Goal: Task Accomplishment & Management: Use online tool/utility

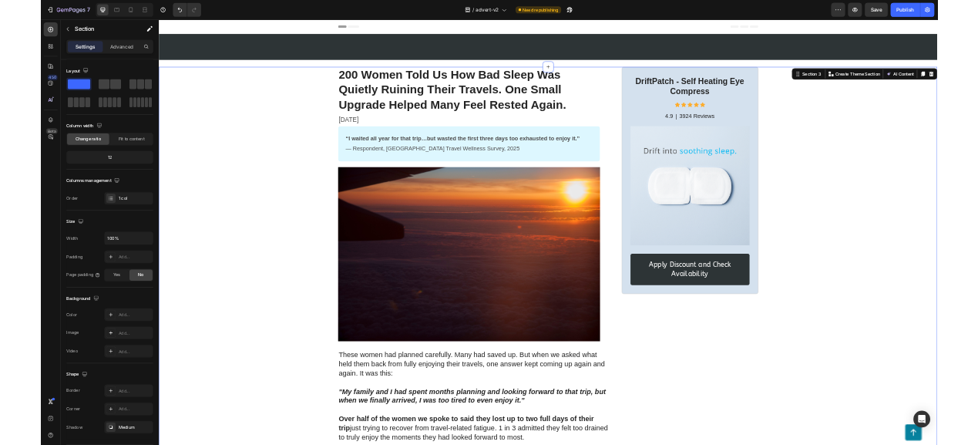
scroll to position [6371, 0]
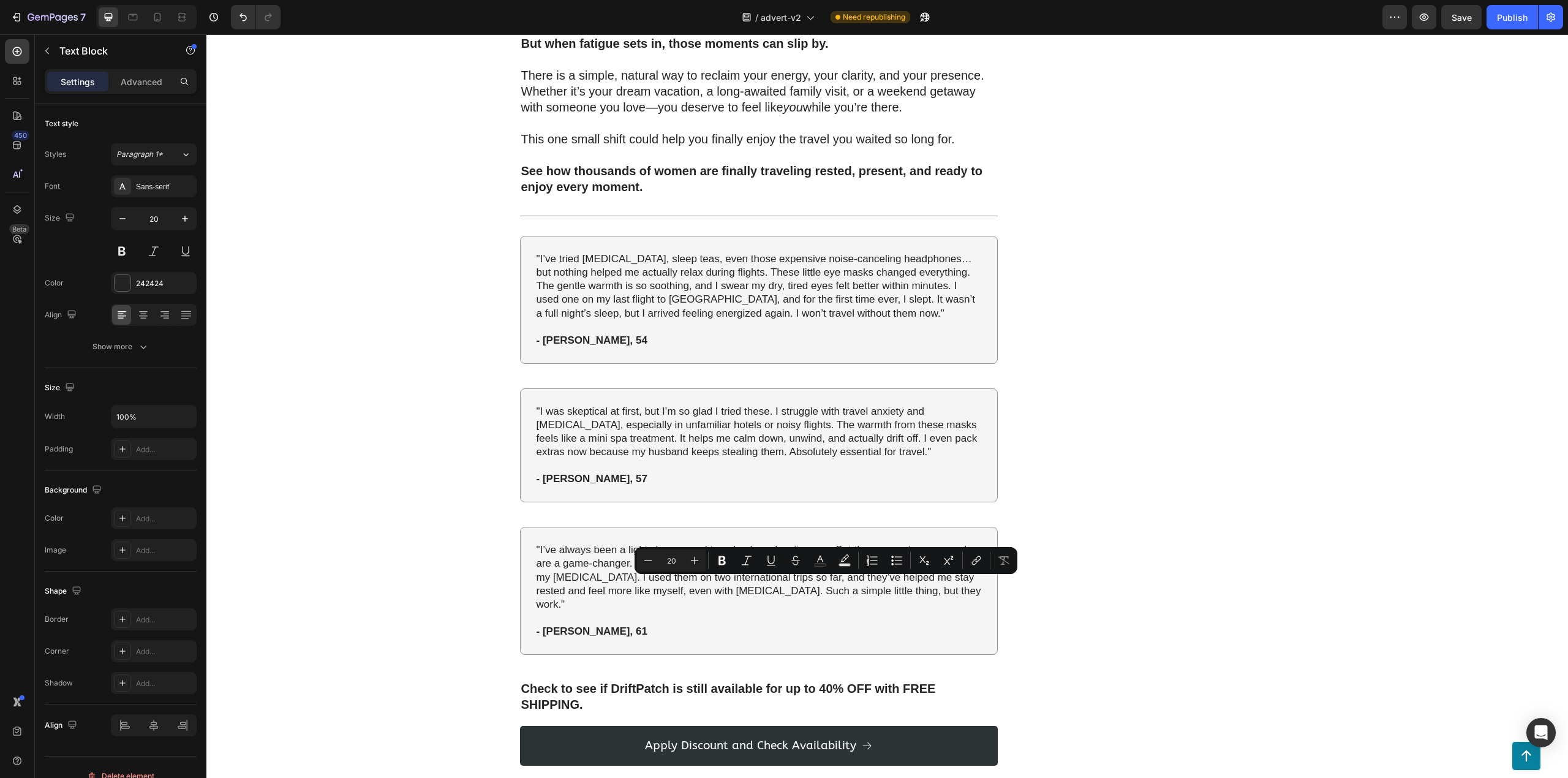
drag, startPoint x: 849, startPoint y: 588, endPoint x: 803, endPoint y: 586, distance: 46.0
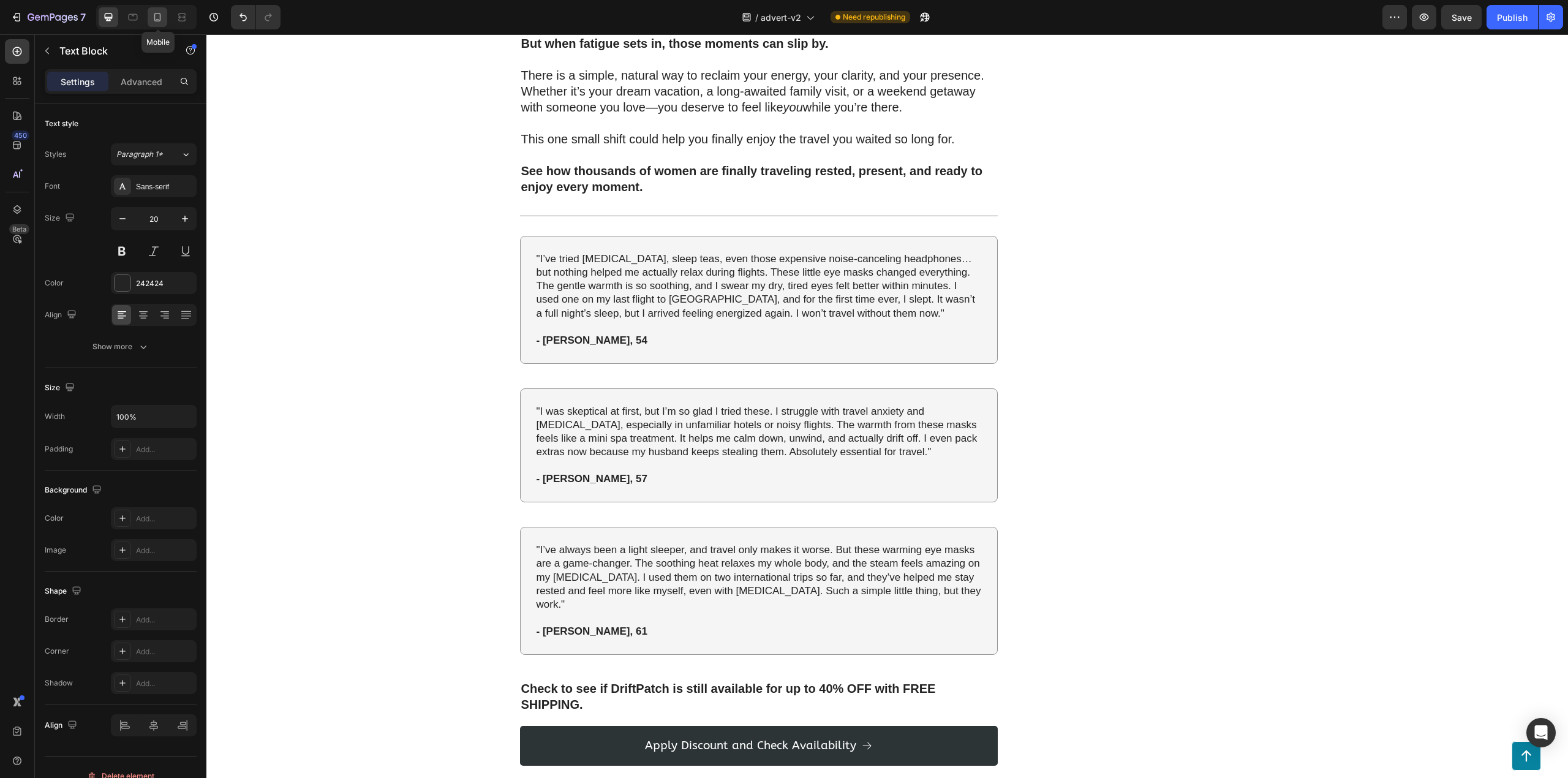
click at [159, 16] on icon at bounding box center [157, 17] width 12 height 12
type input "17"
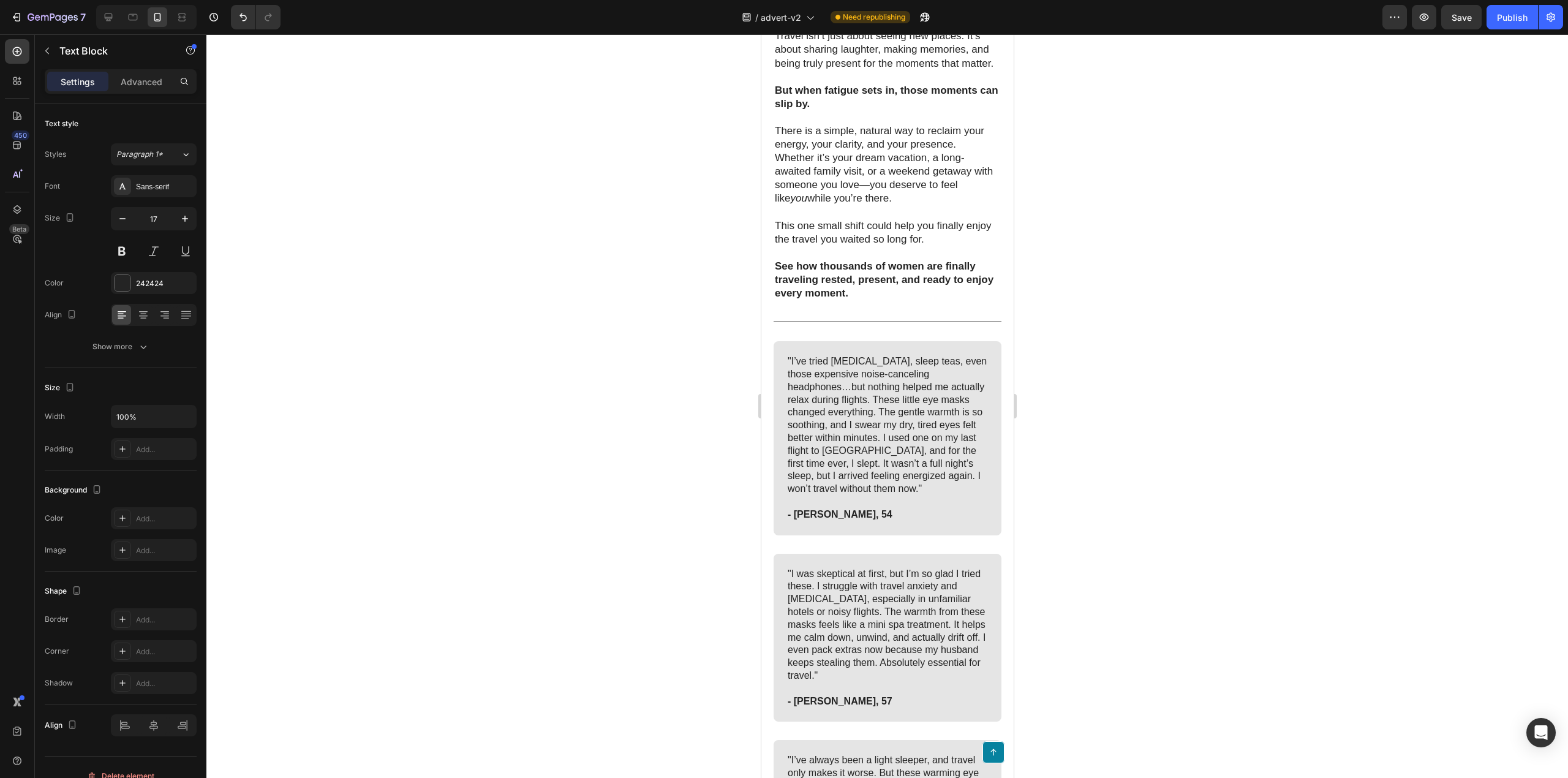
scroll to position [5787, 0]
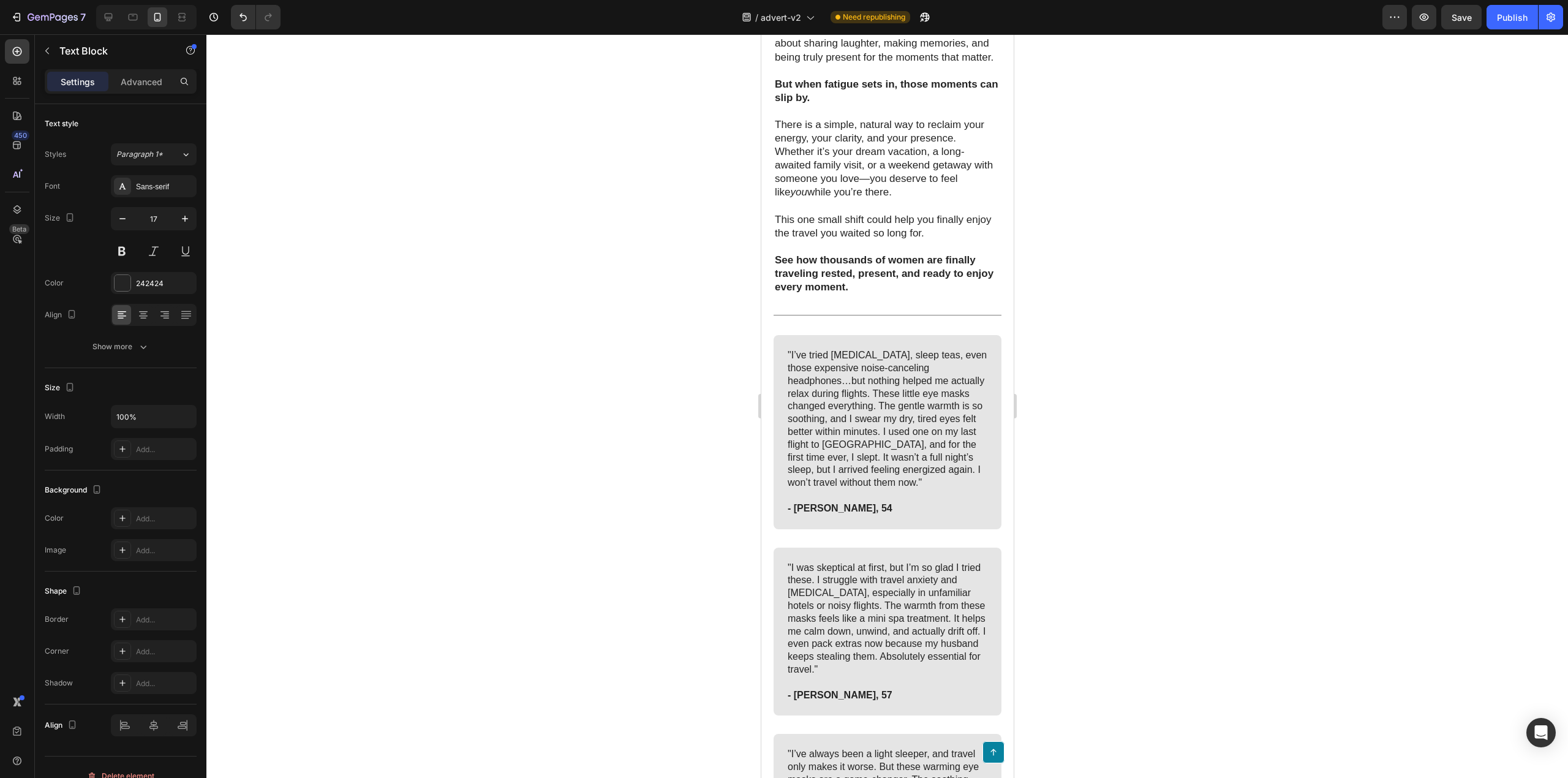
click at [1175, 484] on div at bounding box center [887, 406] width 1361 height 744
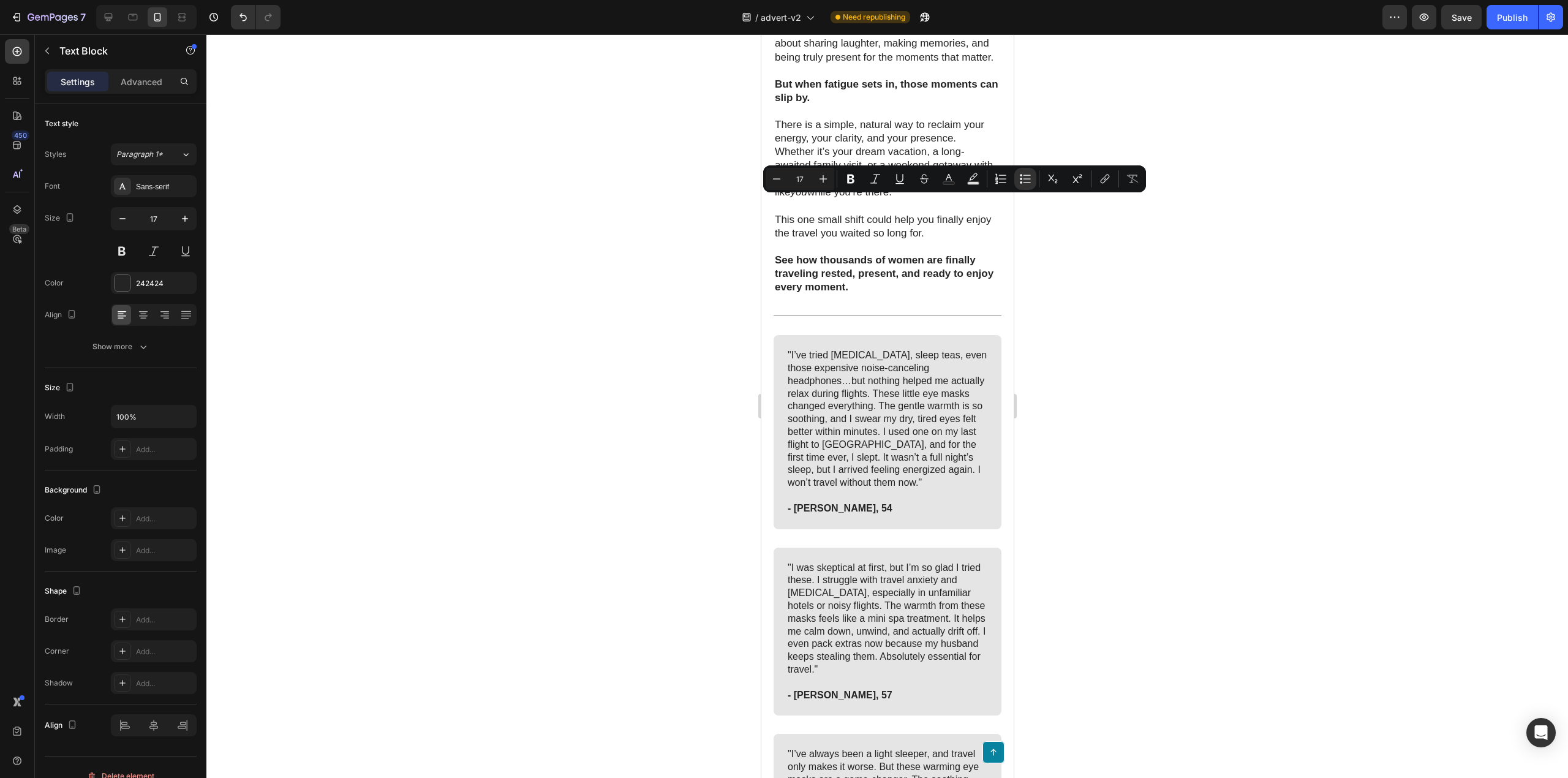
drag, startPoint x: 886, startPoint y: 322, endPoint x: 774, endPoint y: 203, distance: 163.4
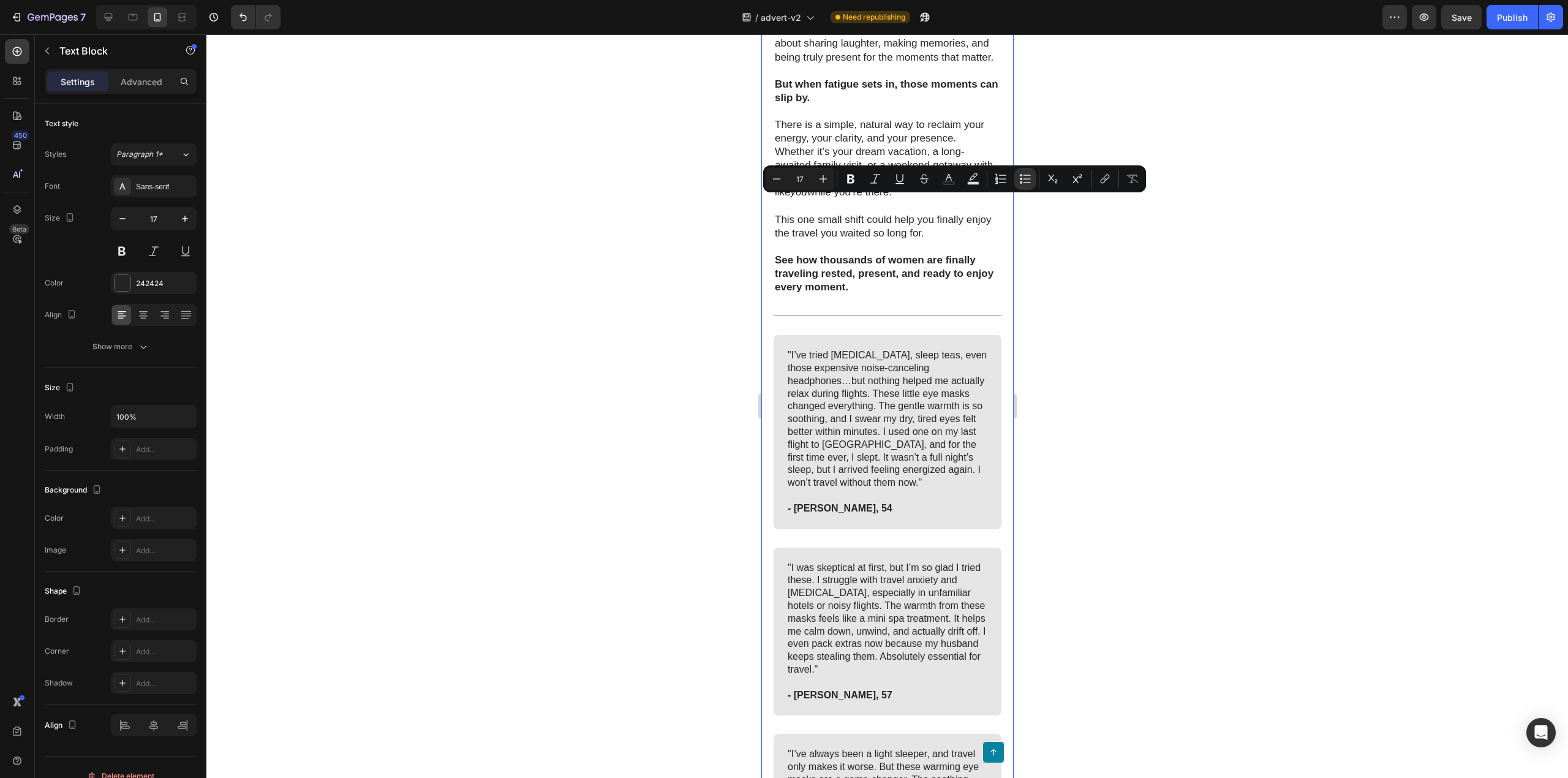
click at [696, 382] on div at bounding box center [887, 406] width 1361 height 744
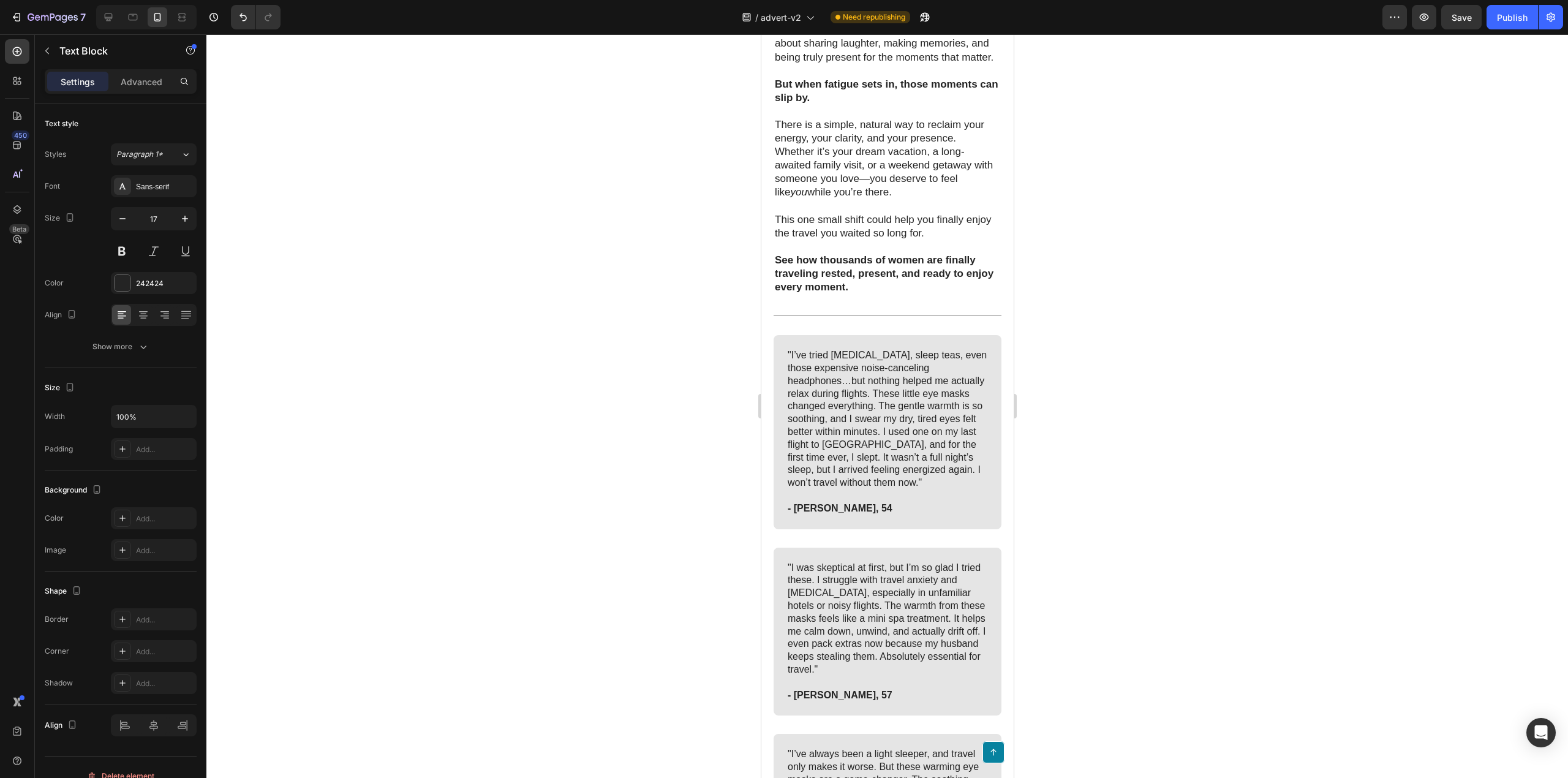
drag, startPoint x: 904, startPoint y: 328, endPoint x: 811, endPoint y: 215, distance: 146.3
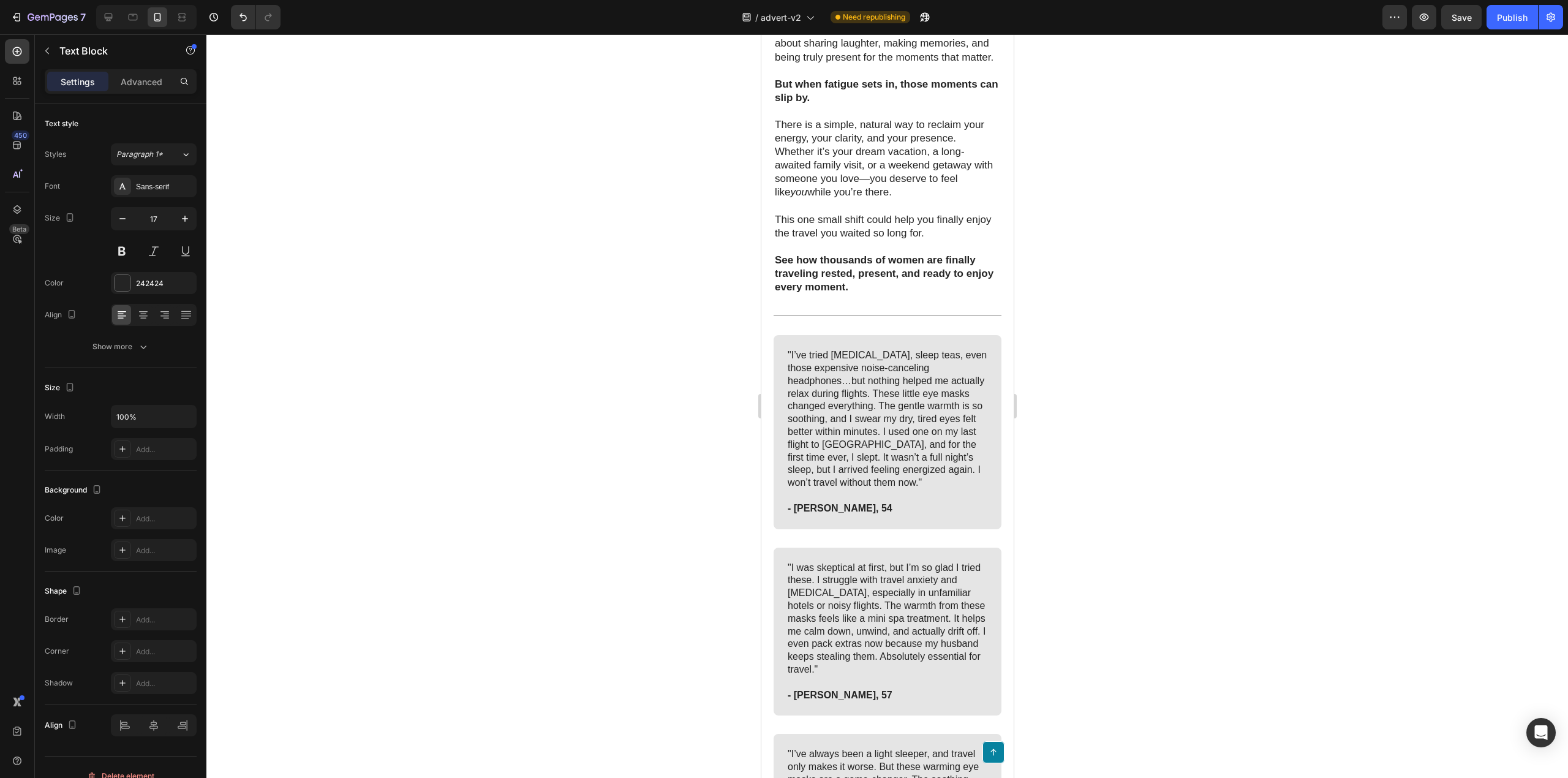
drag, startPoint x: 807, startPoint y: 204, endPoint x: 795, endPoint y: 206, distance: 12.2
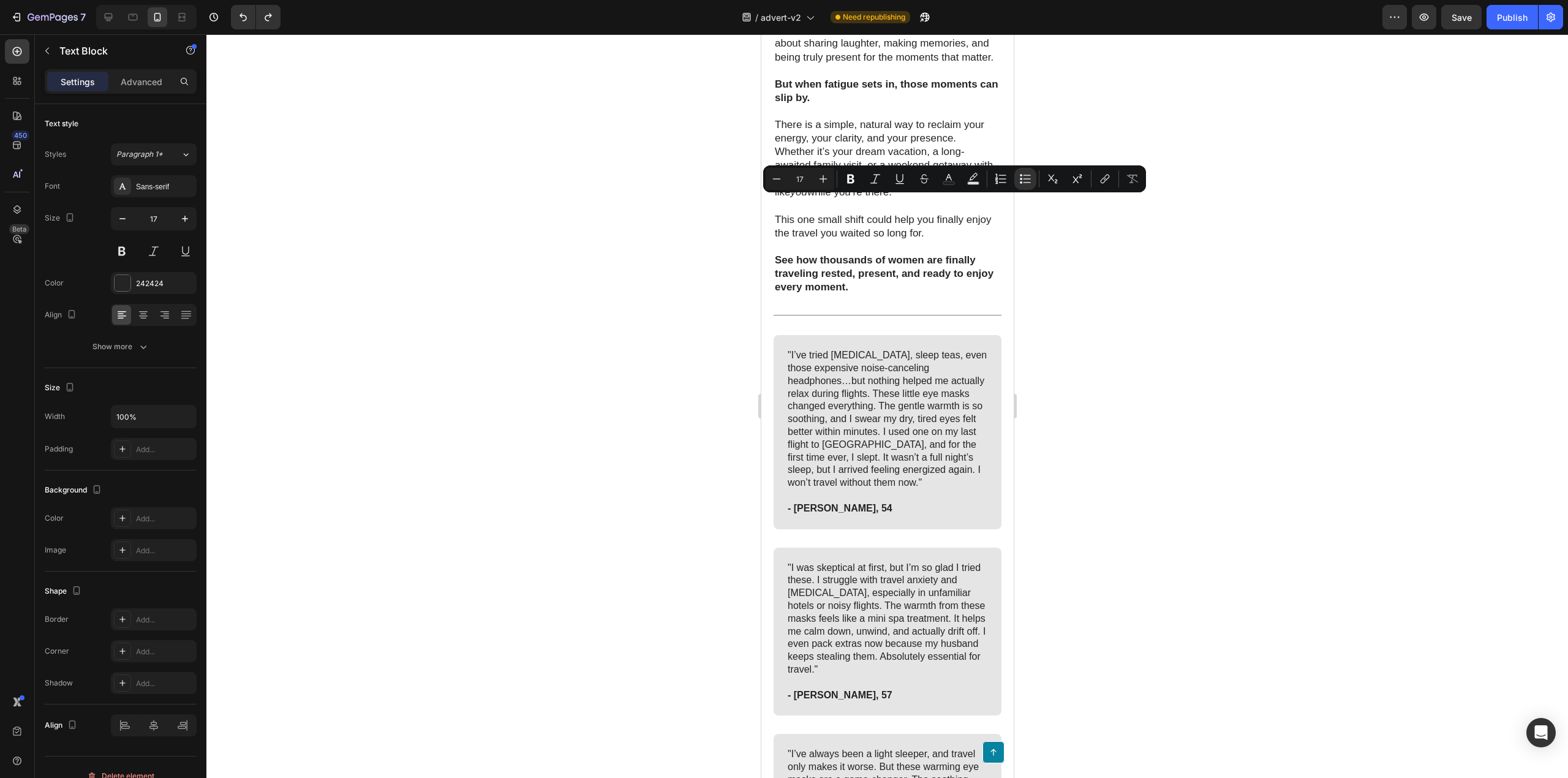
drag, startPoint x: 911, startPoint y: 331, endPoint x: 792, endPoint y: 210, distance: 169.7
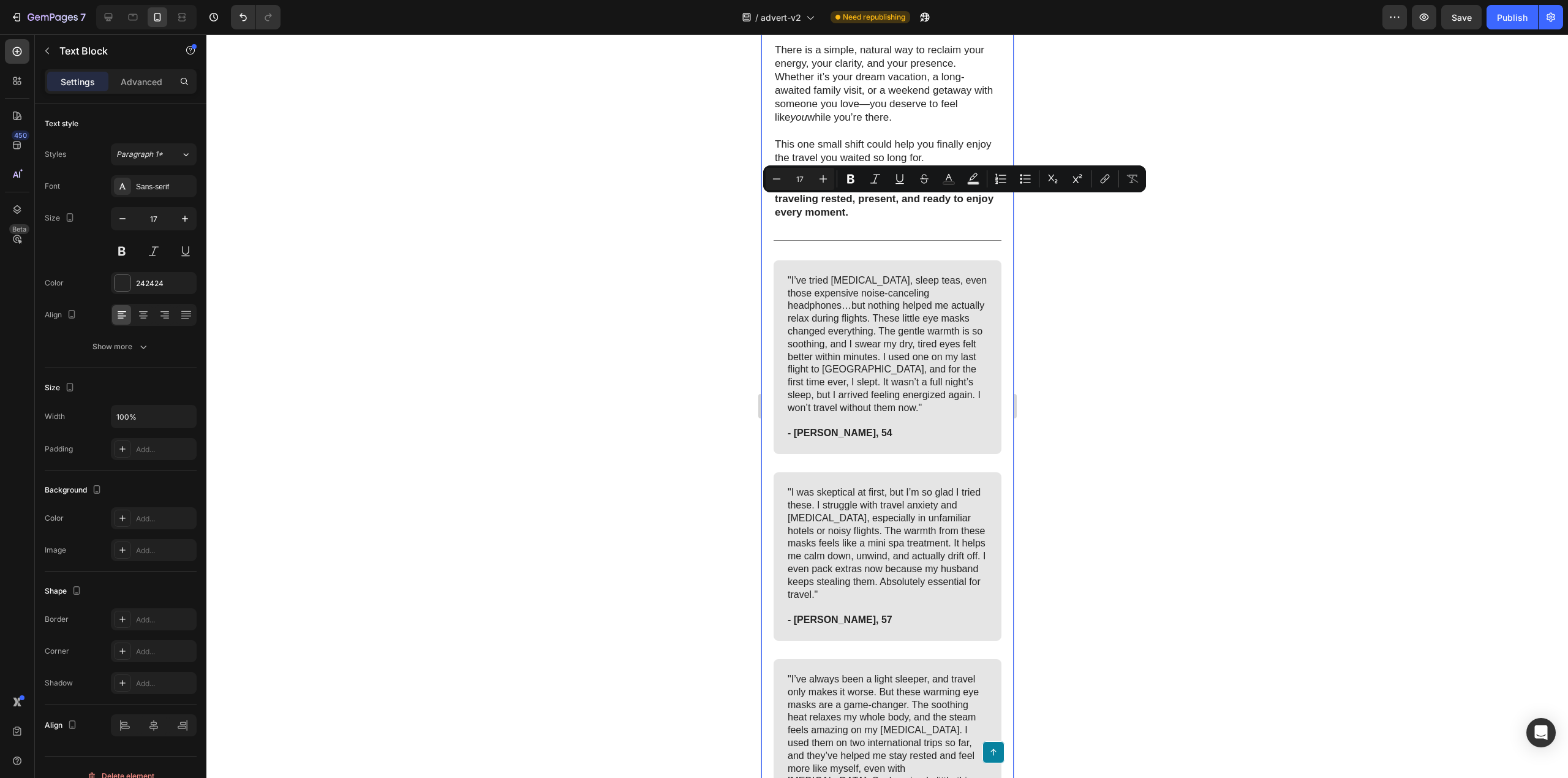
click at [656, 280] on div at bounding box center [887, 406] width 1361 height 744
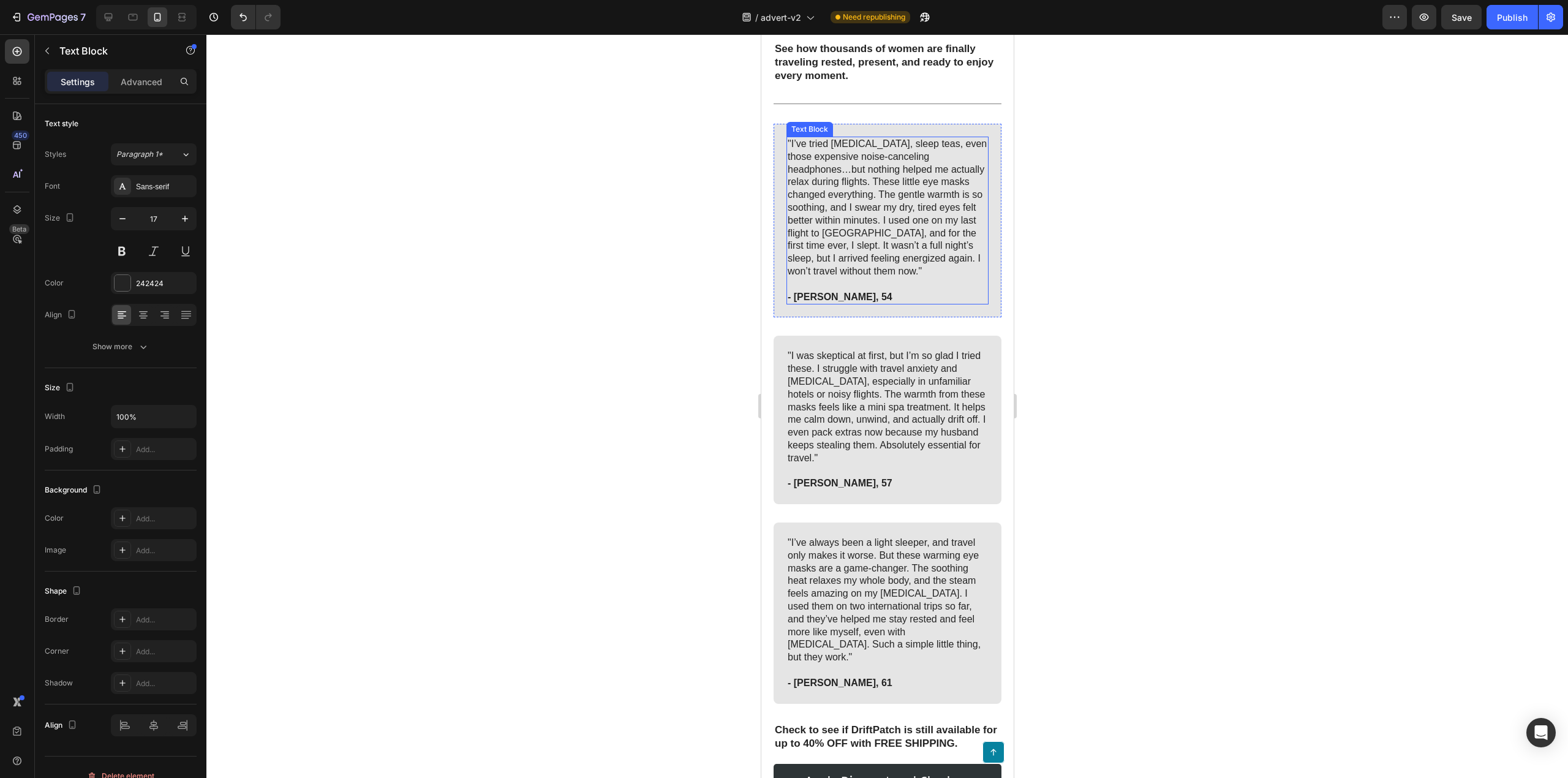
scroll to position [5630, 0]
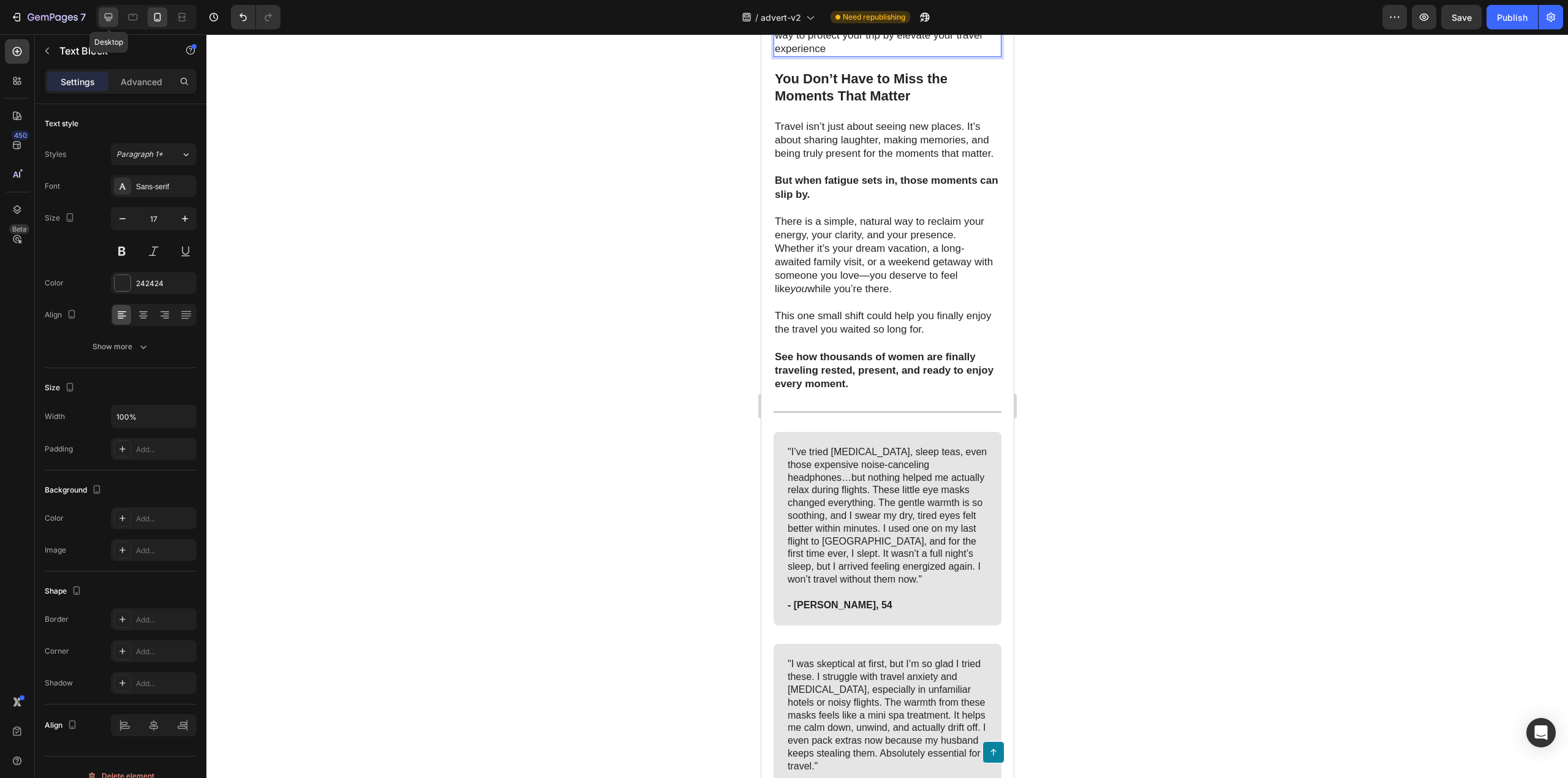
click at [111, 14] on icon at bounding box center [109, 17] width 8 height 8
type input "20"
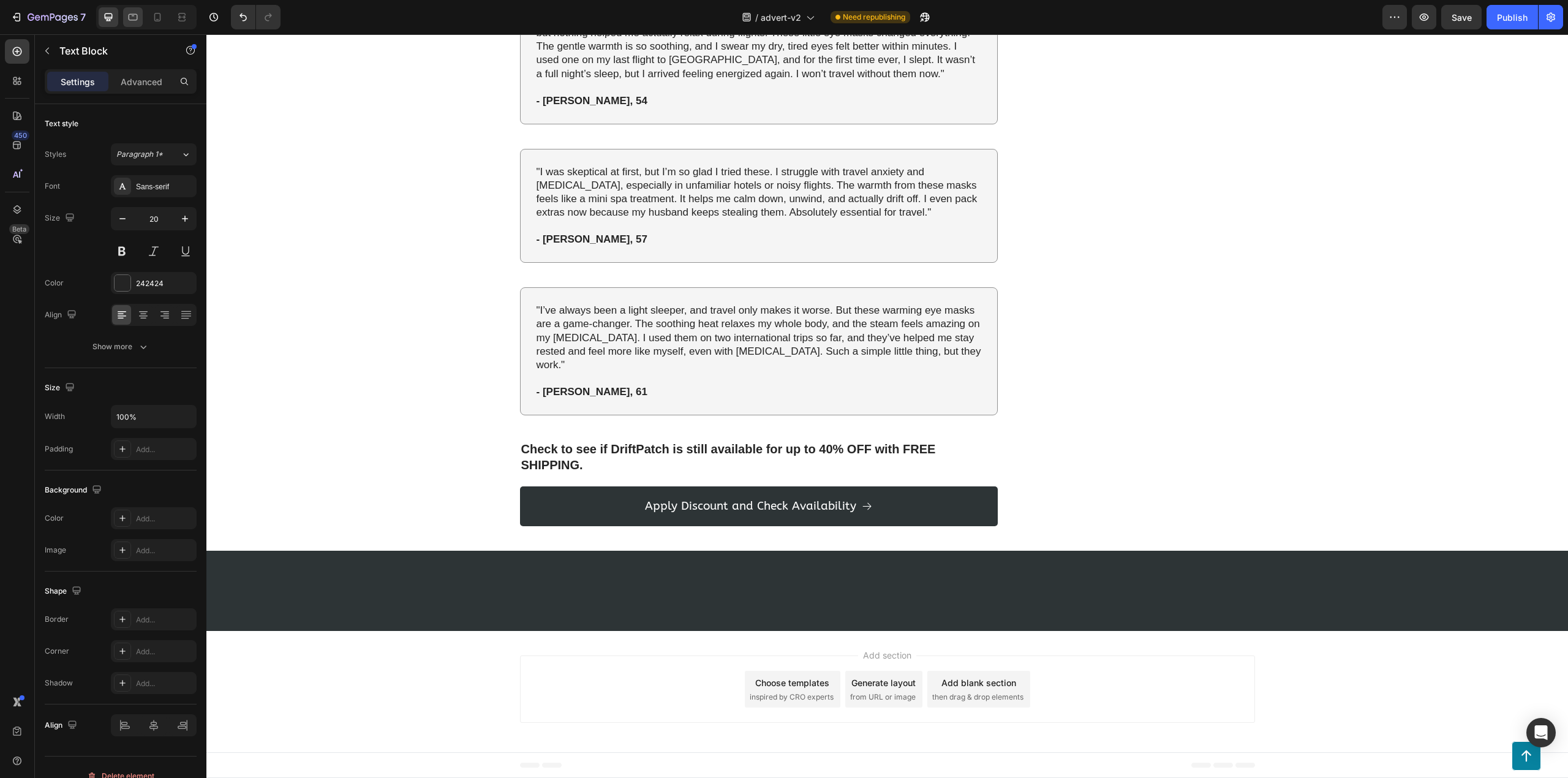
scroll to position [5349, 0]
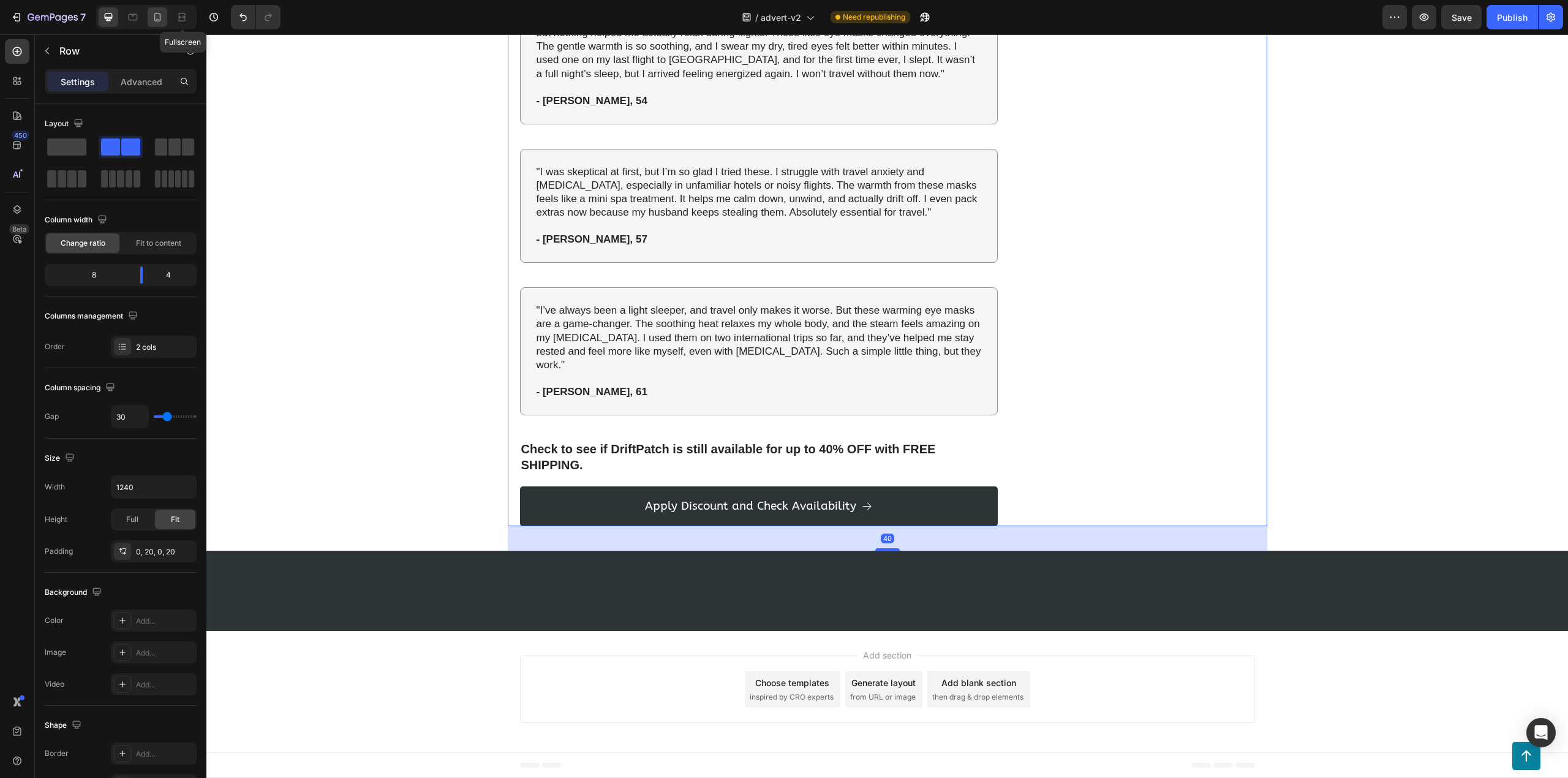
click at [165, 14] on div at bounding box center [157, 17] width 20 height 20
type input "0"
type input "100%"
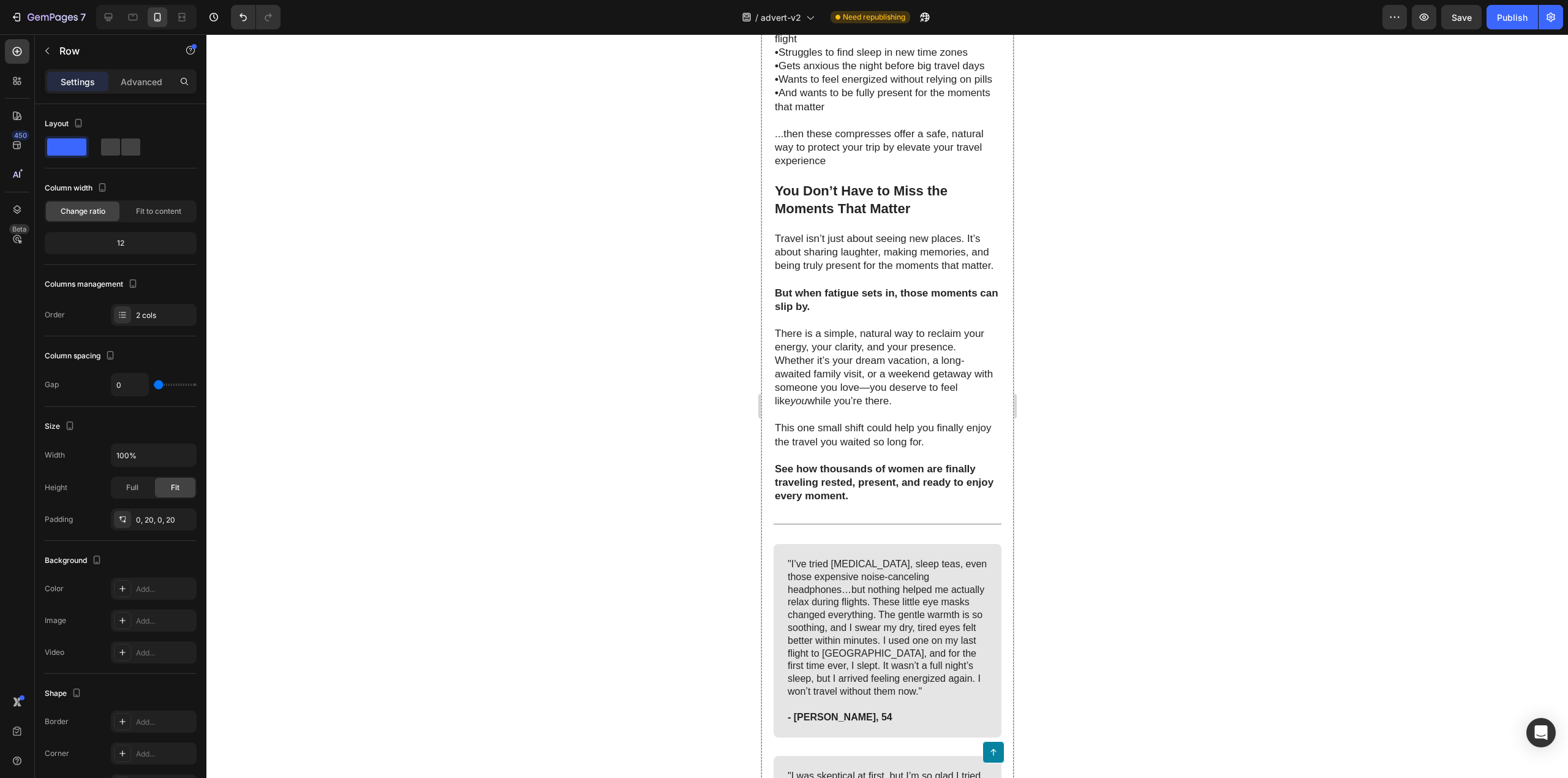
scroll to position [5512, 0]
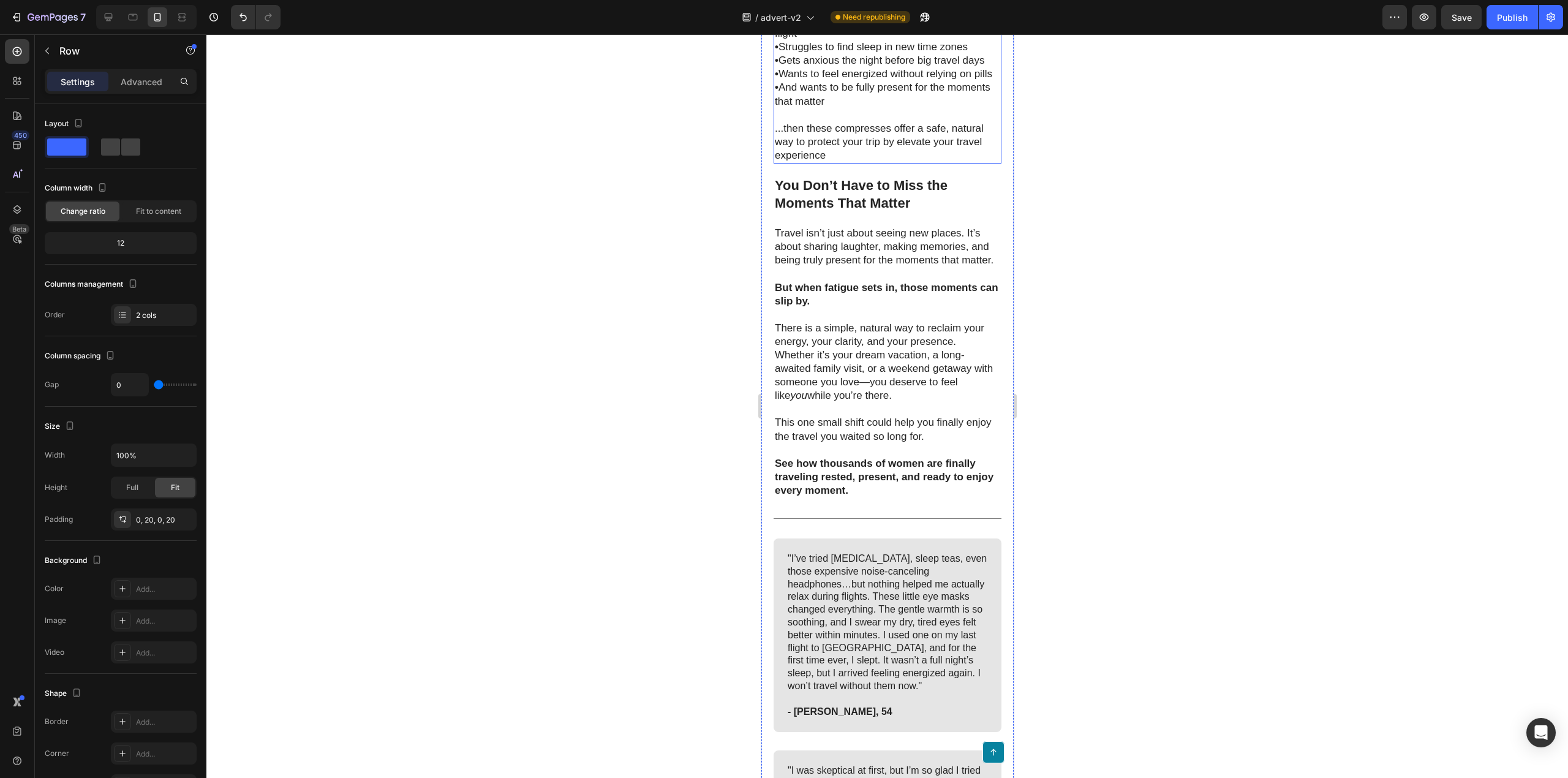
click at [886, 162] on p "...then these compresses offer a safe, natural way to protect your trip by elev…" at bounding box center [887, 141] width 226 height 41
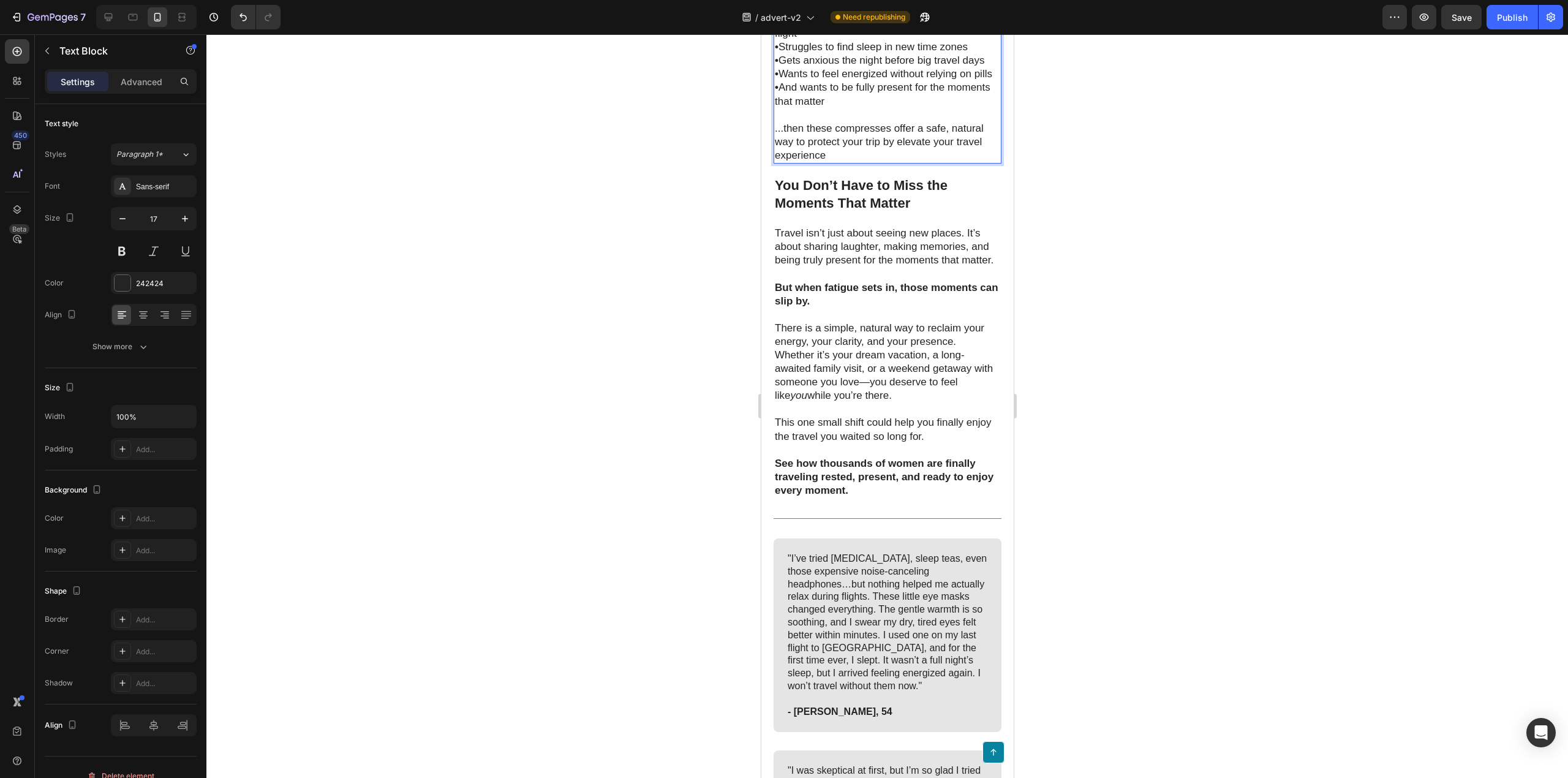
click at [873, 162] on p "...then these compresses offer a safe, natural way to protect your trip by elev…" at bounding box center [887, 141] width 226 height 41
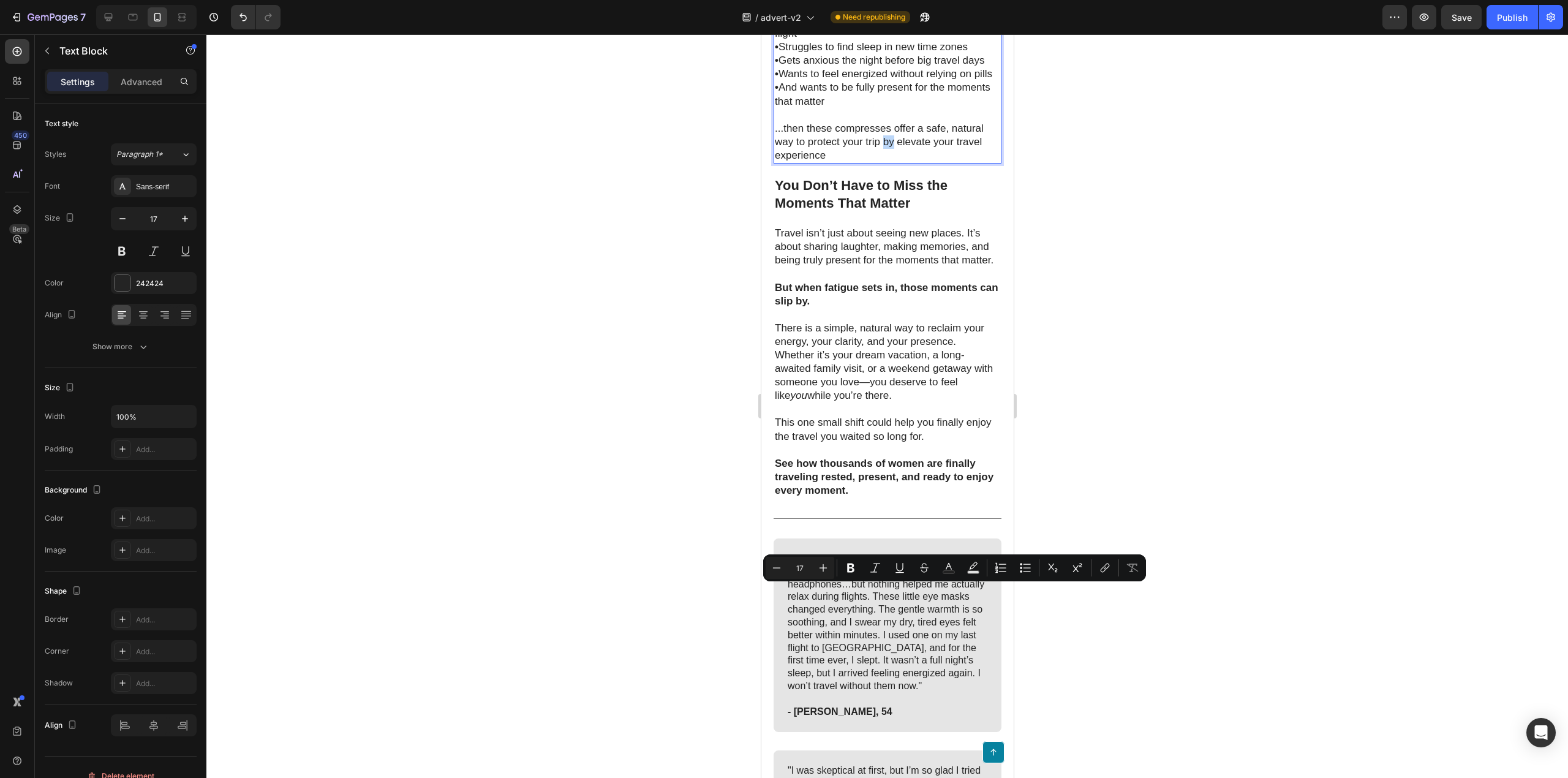
drag, startPoint x: 894, startPoint y: 594, endPoint x: 885, endPoint y: 597, distance: 9.5
click at [885, 162] on p "...then these compresses offer a safe, natural way to protect your trip by elev…" at bounding box center [887, 141] width 226 height 41
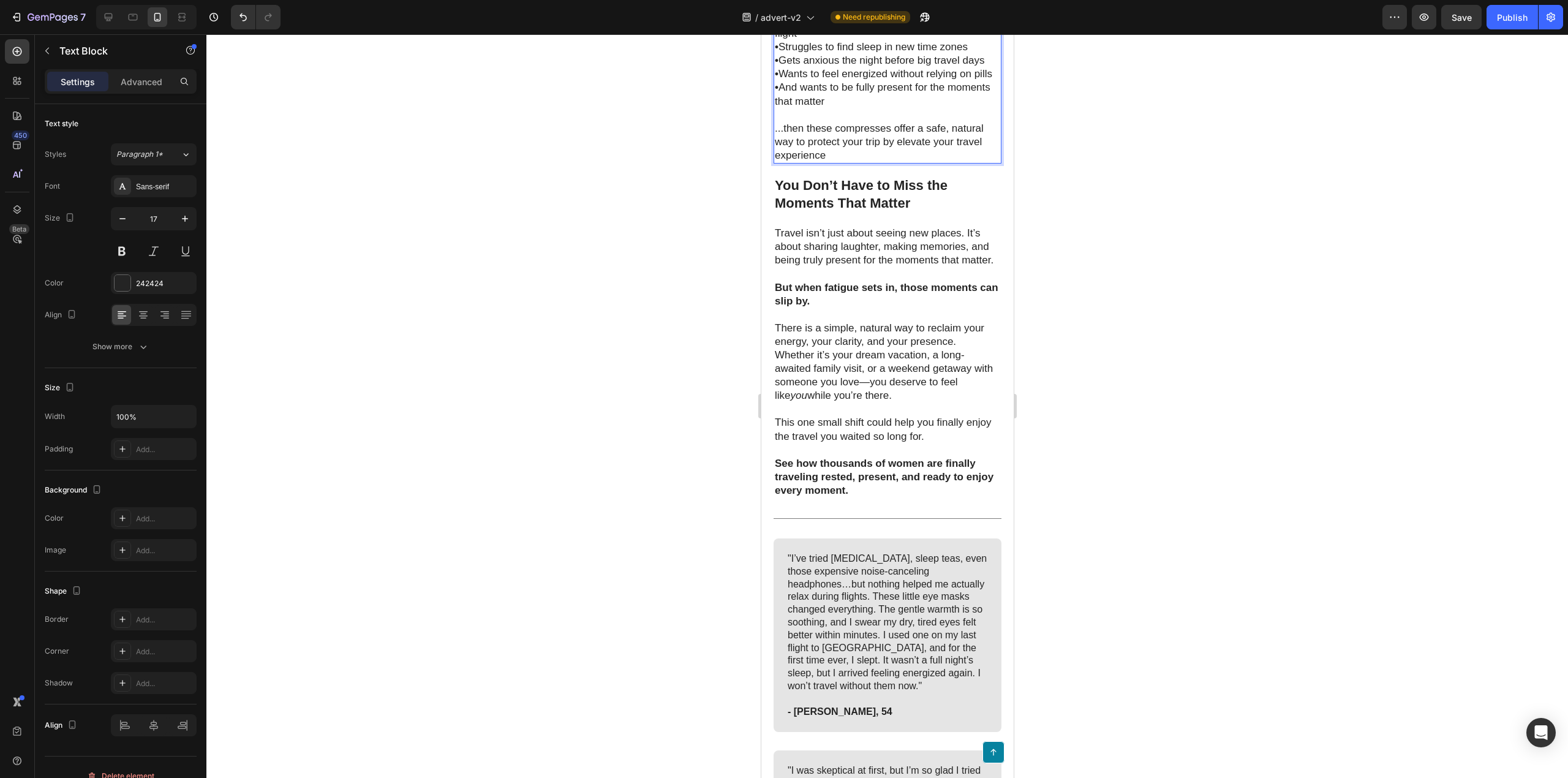
click at [885, 162] on p "...then these compresses offer a safe, natural way to protect your trip by elev…" at bounding box center [887, 141] width 226 height 41
drag, startPoint x: 894, startPoint y: 594, endPoint x: 810, endPoint y: 597, distance: 84.1
click at [810, 162] on p "...then these compresses offer a safe, natural way to protect your trip by elev…" at bounding box center [887, 141] width 226 height 41
click at [1086, 555] on div at bounding box center [887, 406] width 1361 height 744
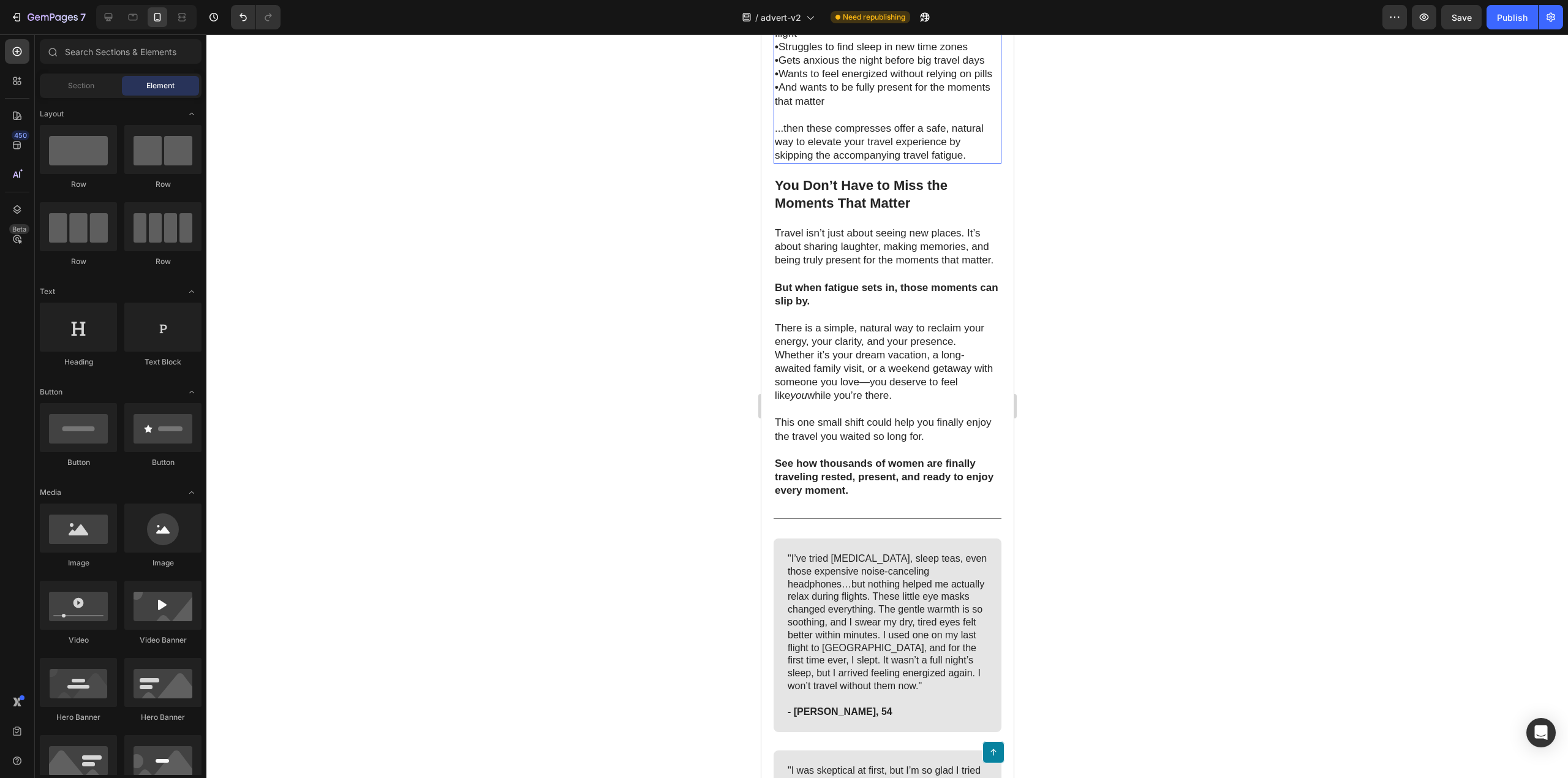
click at [966, 162] on p "...then these compresses offer a safe, natural way to elevate your travel exper…" at bounding box center [887, 141] width 226 height 41
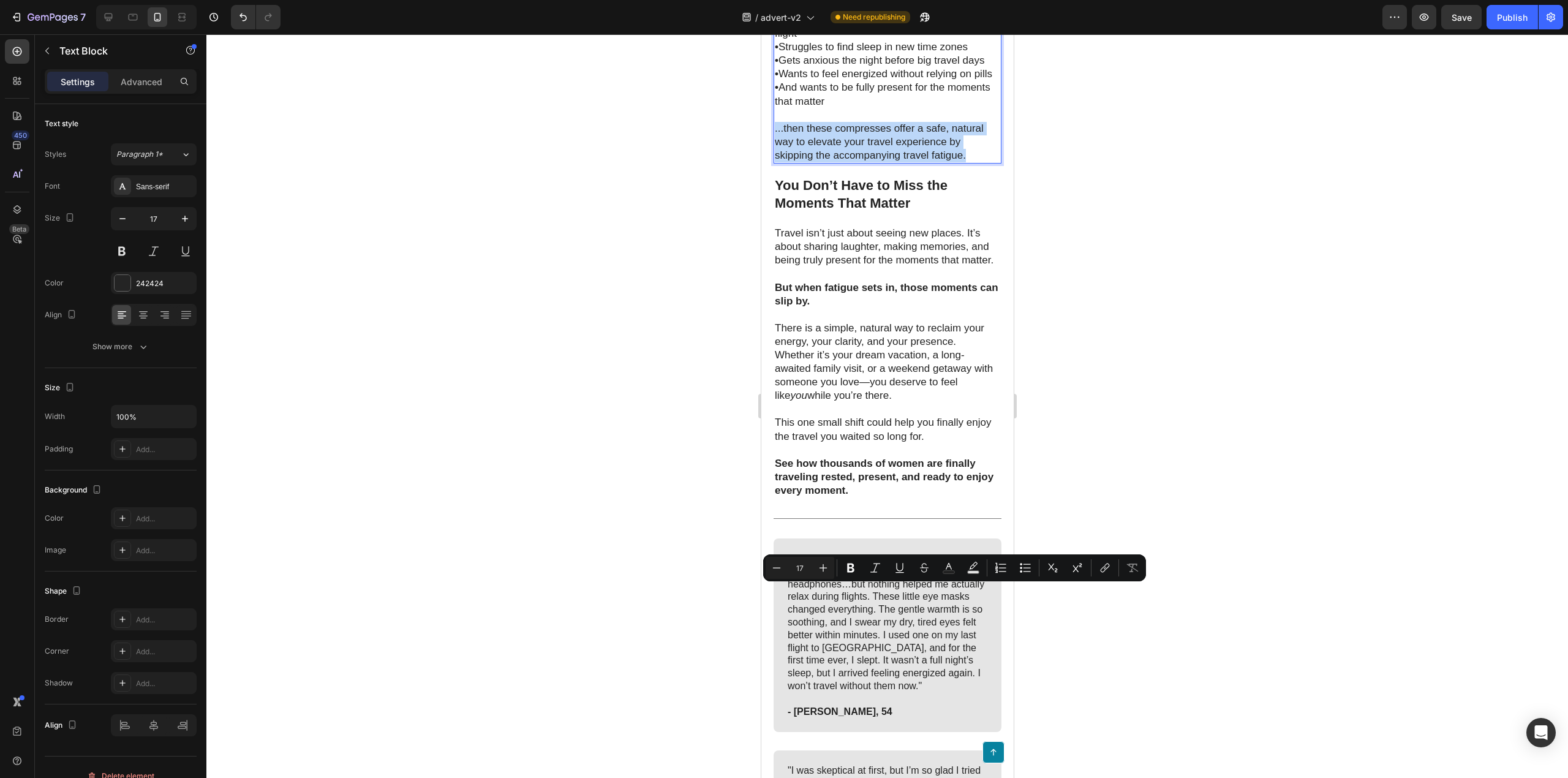
click at [966, 162] on p "...then these compresses offer a safe, natural way to elevate your travel exper…" at bounding box center [887, 141] width 226 height 41
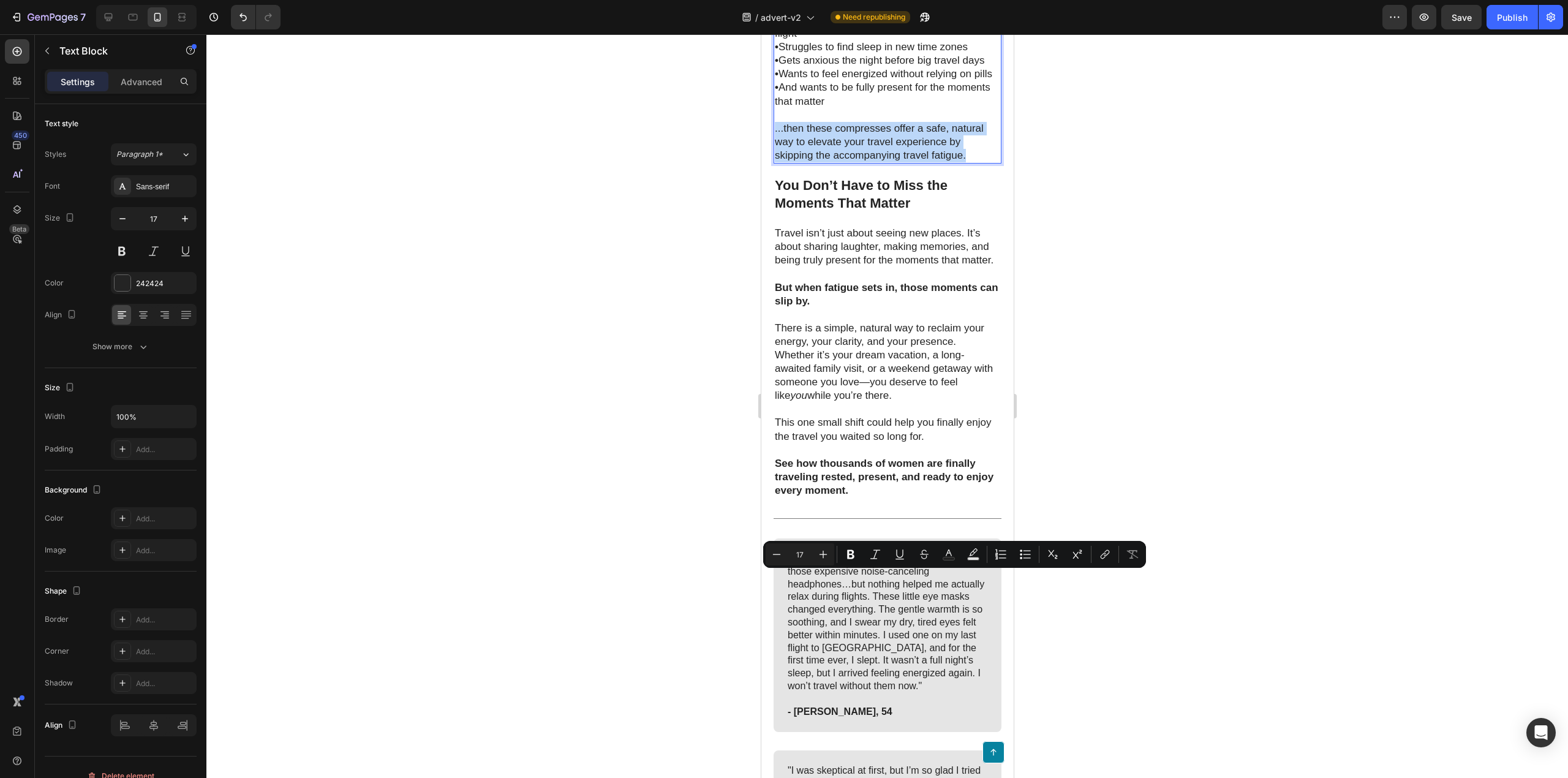
click at [965, 162] on p "...then these compresses offer a safe, natural way to elevate your travel exper…" at bounding box center [887, 141] width 226 height 41
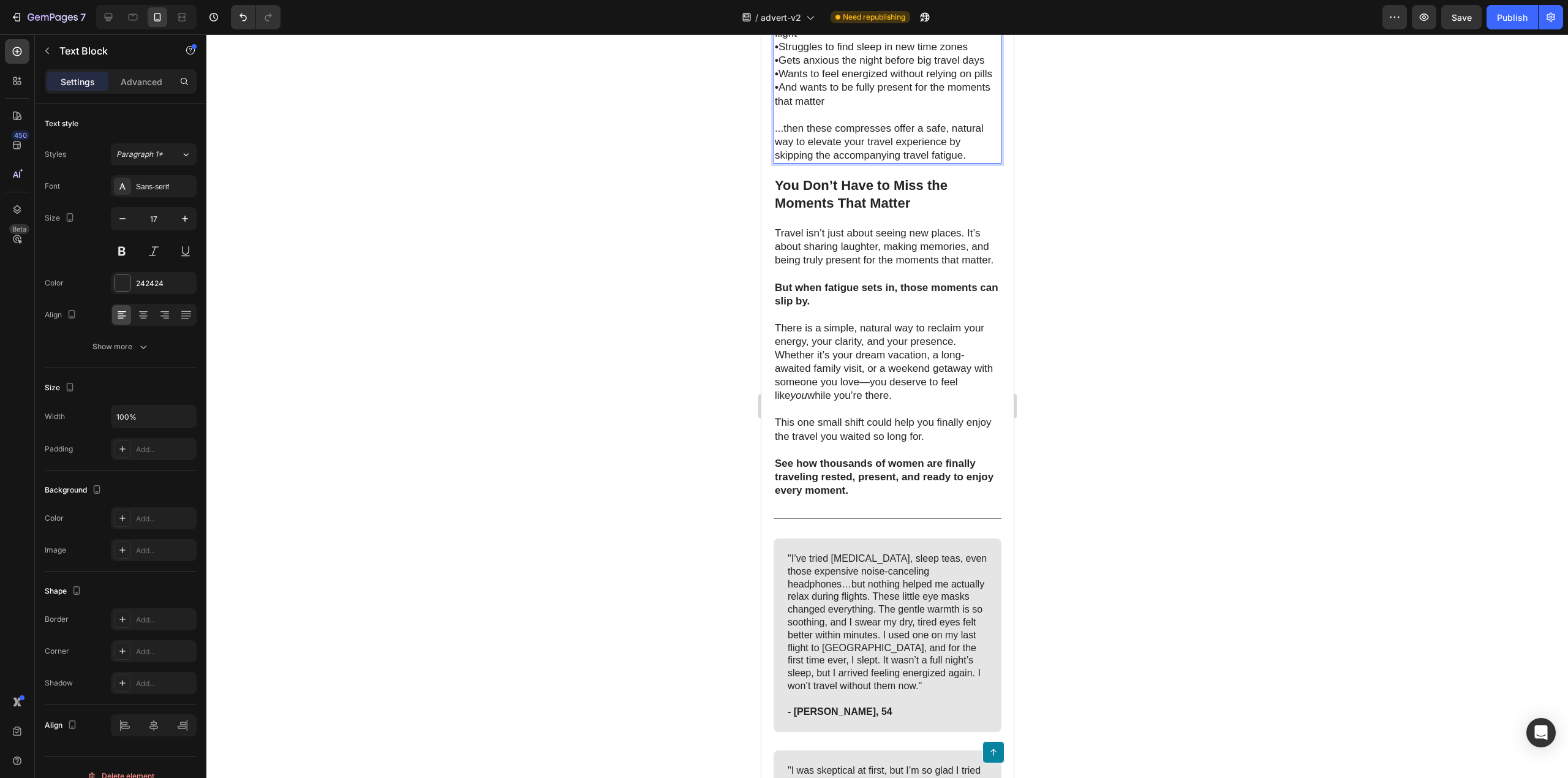
click at [923, 162] on p "...then these compresses offer a safe, natural way to elevate your travel exper…" at bounding box center [887, 141] width 226 height 41
click at [945, 162] on p "...then these compresses offer a safe, natural way to elevate your travel exper…" at bounding box center [887, 141] width 226 height 41
click at [954, 162] on p "...then these compresses offer a safe, natural way to elevate your travel exper…" at bounding box center [887, 141] width 226 height 41
click at [953, 162] on p "...then these compresses offer a safe, natural way to elevate your travel exper…" at bounding box center [887, 141] width 226 height 41
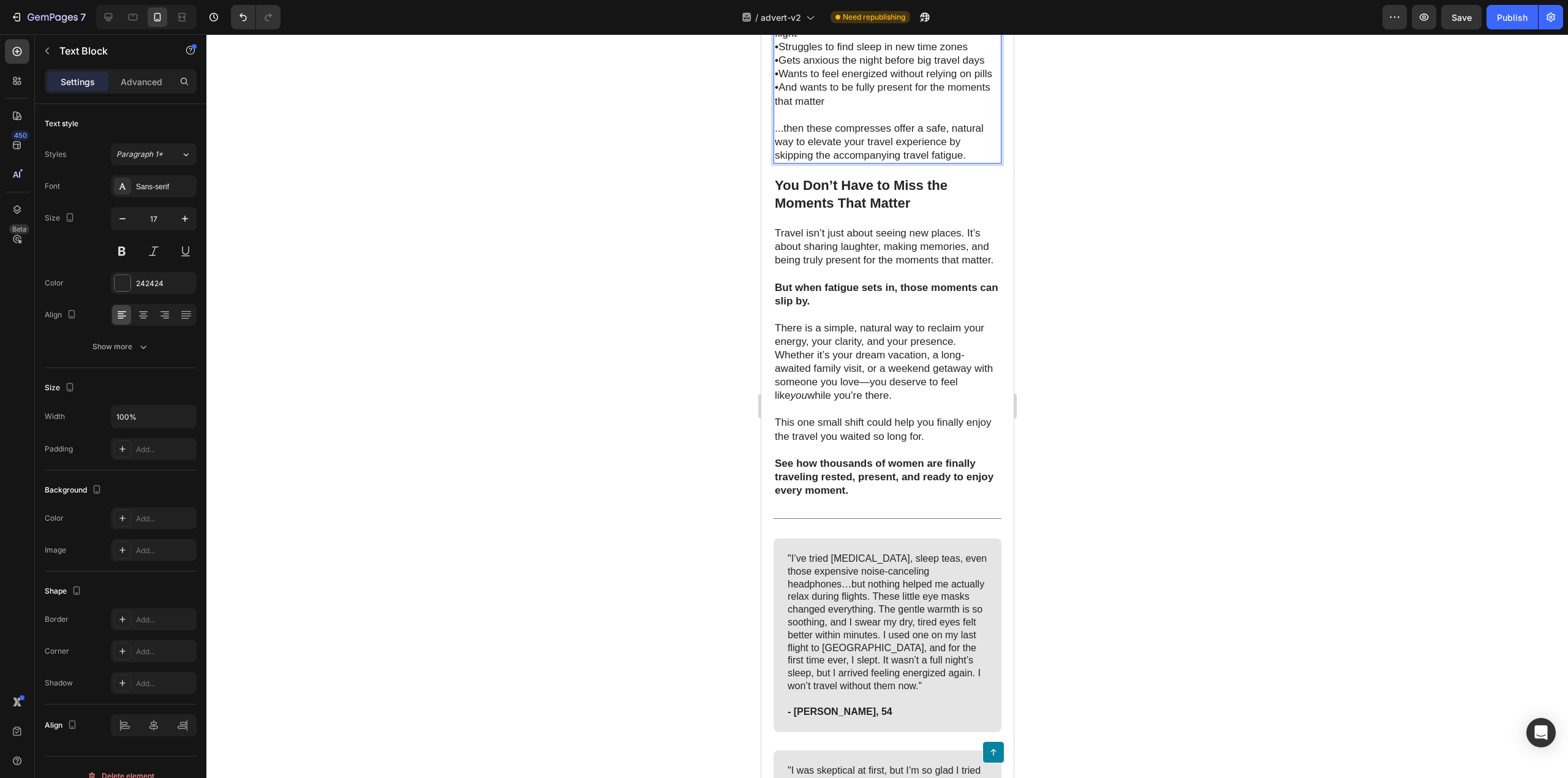
click at [950, 162] on p "...then these compresses offer a safe, natural way to elevate your travel exper…" at bounding box center [887, 141] width 226 height 41
drag, startPoint x: 964, startPoint y: 608, endPoint x: 808, endPoint y: 608, distance: 156.0
click at [811, 162] on p "...then these compresses offer a safe, natural way to elevate your travel exper…" at bounding box center [887, 141] width 226 height 41
click at [808, 162] on p "...then these compresses offer a safe, natural way to elevate your travel exper…" at bounding box center [887, 141] width 226 height 41
click at [970, 162] on p "...then these compresses offer a safe, natural way to elevate your travel exper…" at bounding box center [887, 141] width 226 height 41
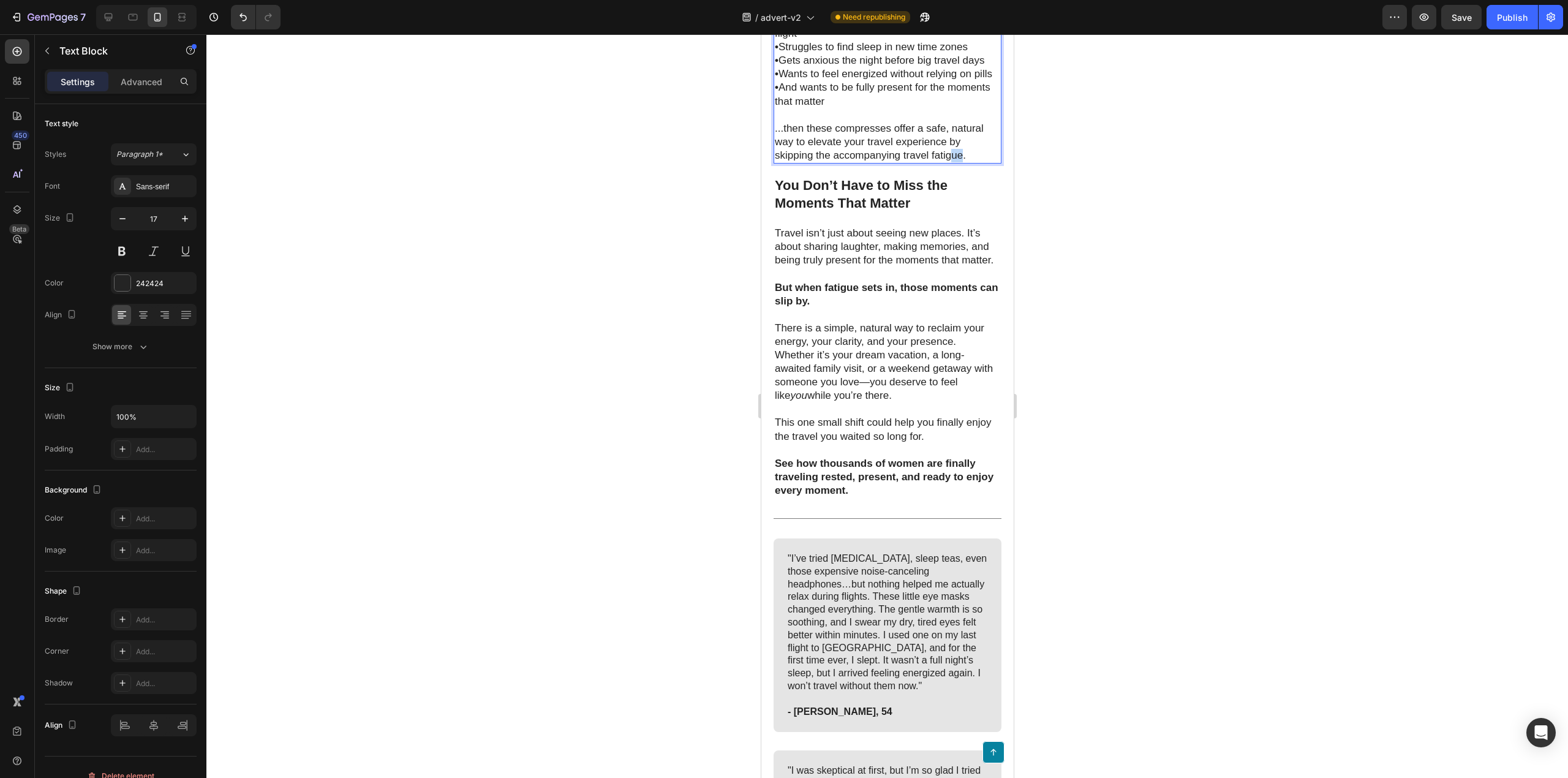
drag, startPoint x: 963, startPoint y: 608, endPoint x: 909, endPoint y: 606, distance: 54.0
click at [945, 162] on p "...then these compresses offer a safe, natural way to elevate your travel exper…" at bounding box center [887, 141] width 226 height 41
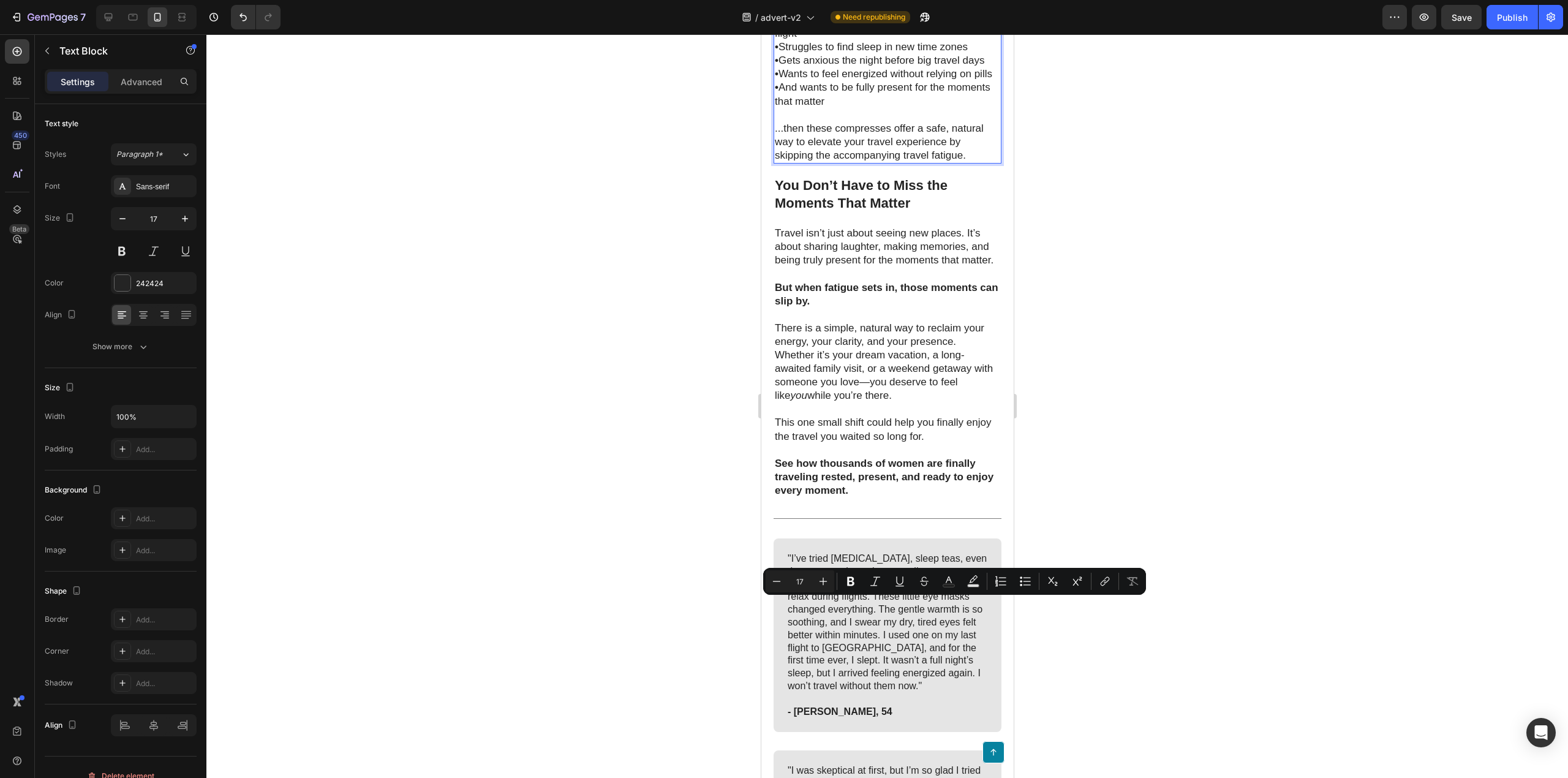
click at [810, 162] on p "...then these compresses offer a safe, natural way to elevate your travel exper…" at bounding box center [887, 141] width 226 height 41
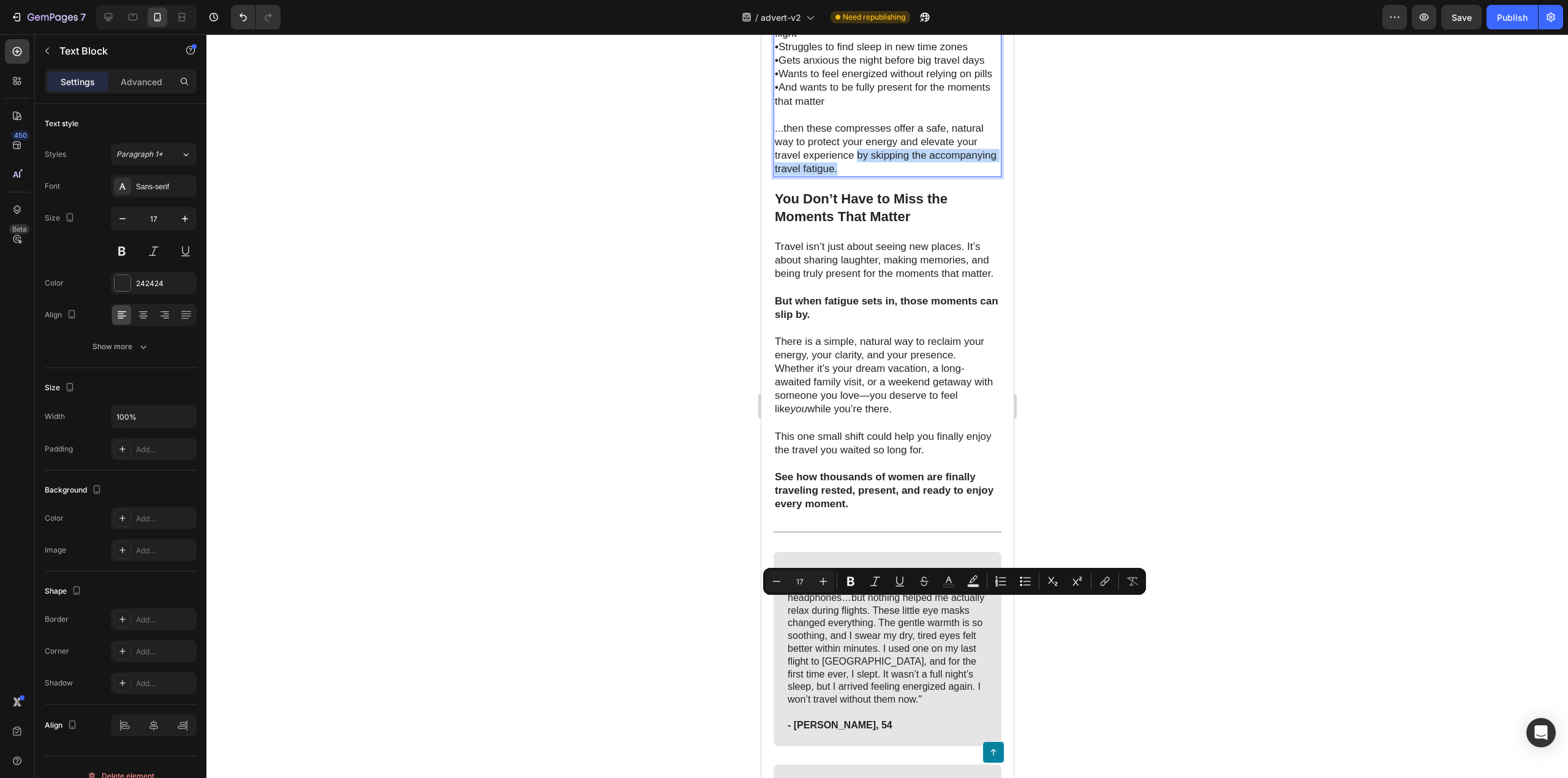
drag, startPoint x: 908, startPoint y: 623, endPoint x: 857, endPoint y: 608, distance: 53.2
click at [857, 176] on p "...then these compresses offer a safe, natural way to protect your energy and e…" at bounding box center [887, 149] width 226 height 54
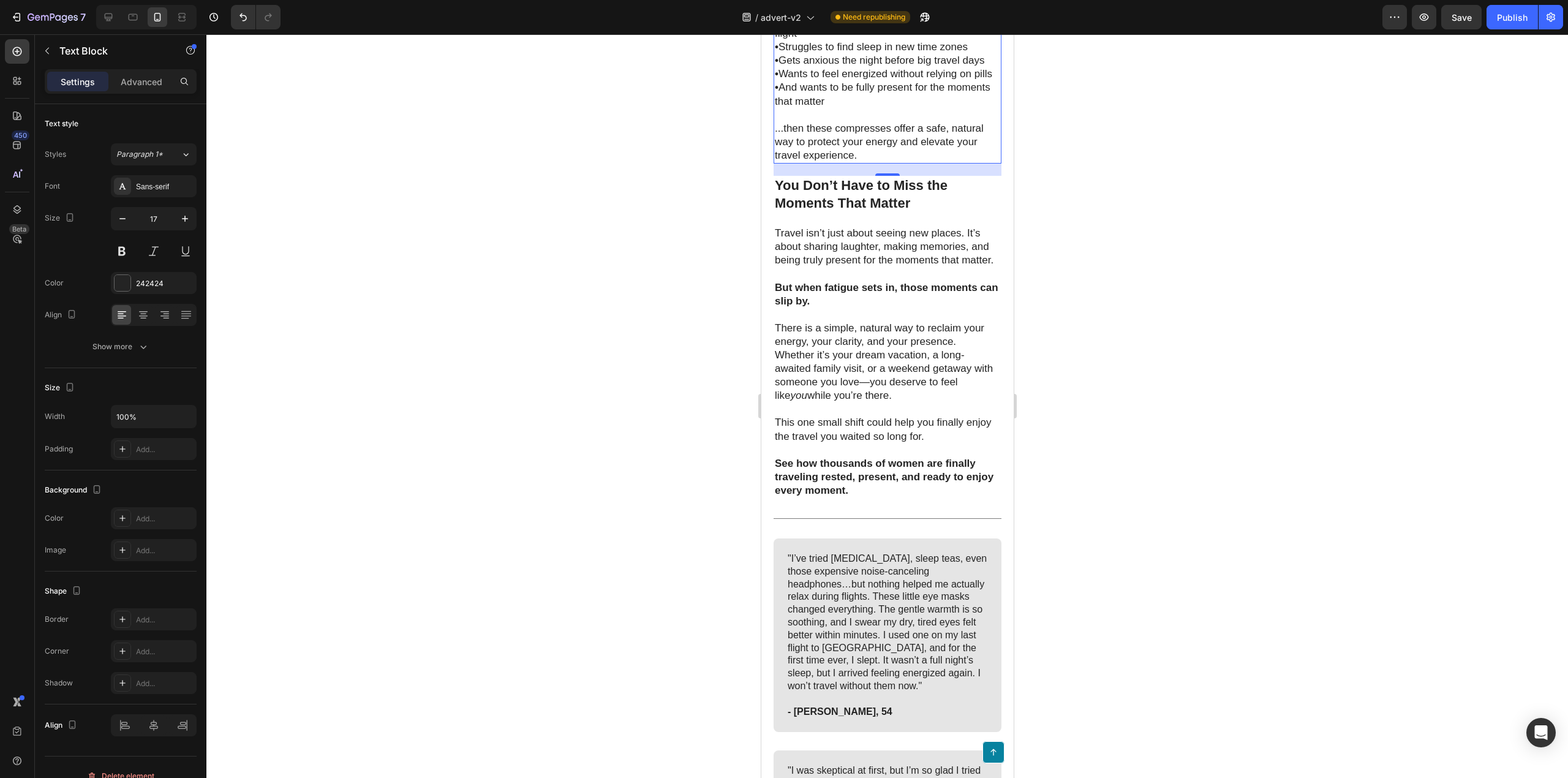
click at [1194, 419] on div at bounding box center [887, 406] width 1361 height 744
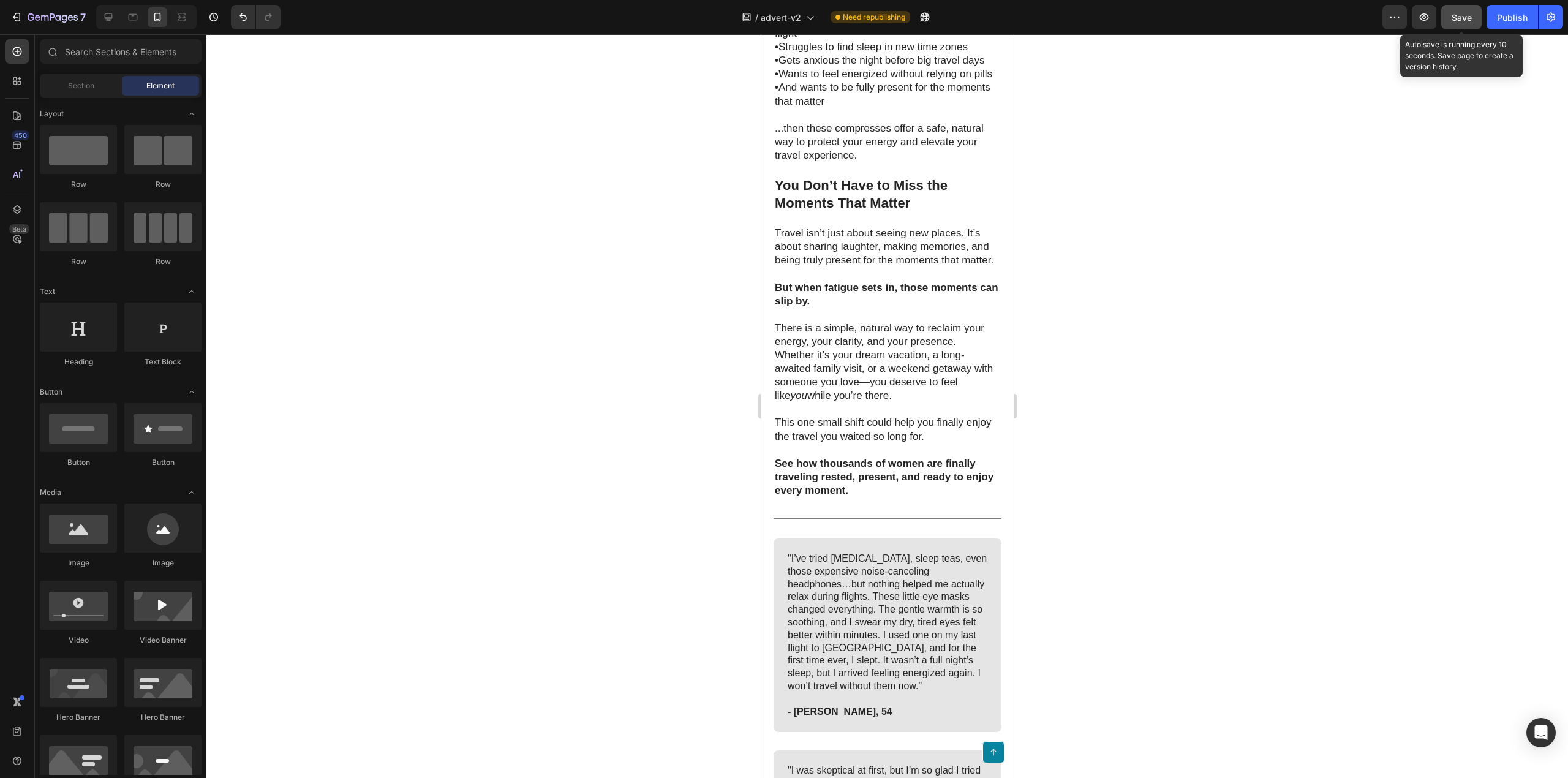
click at [1459, 23] on button "Save" at bounding box center [1462, 17] width 41 height 25
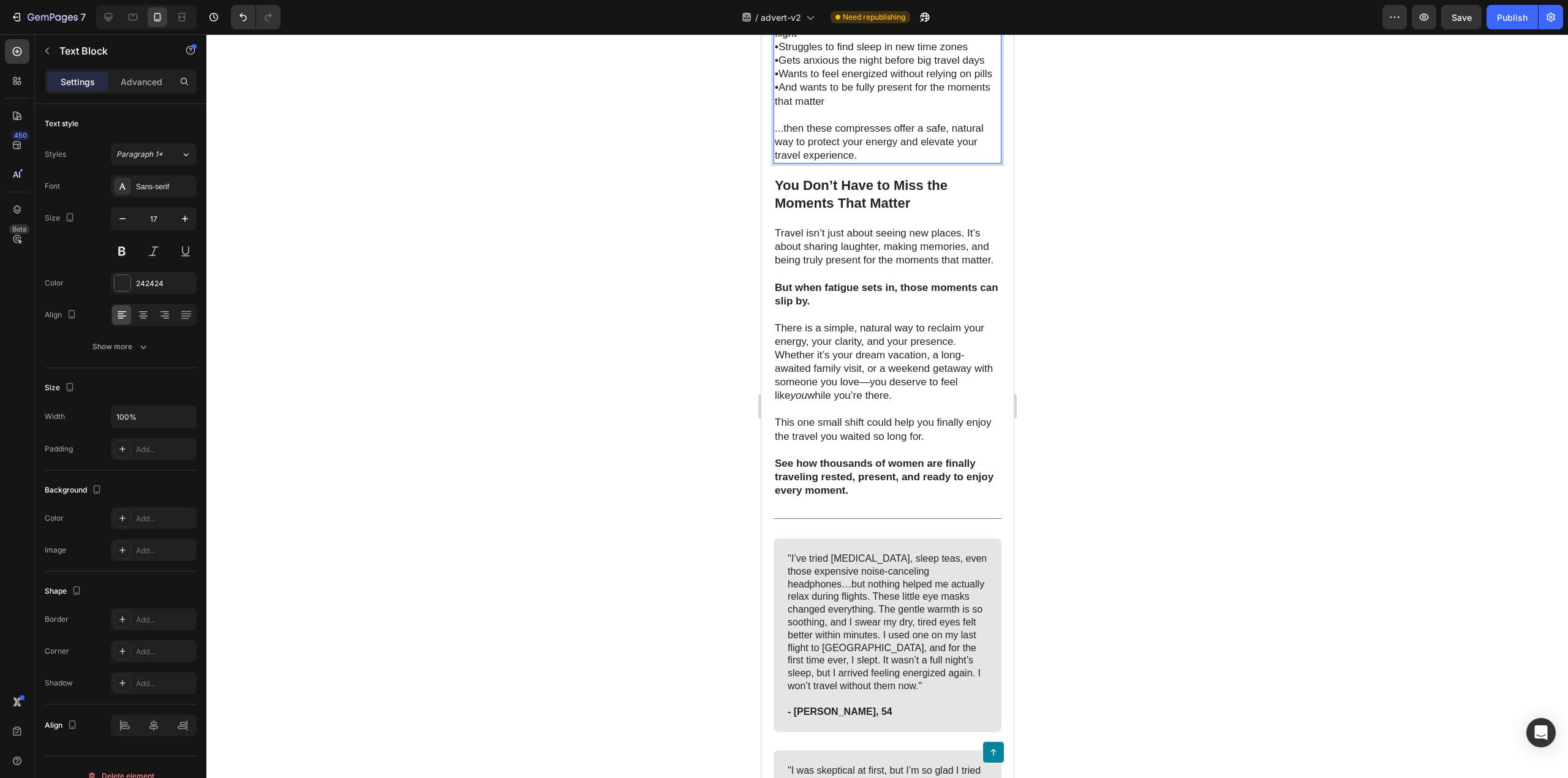
click at [1416, 387] on div at bounding box center [887, 406] width 1361 height 744
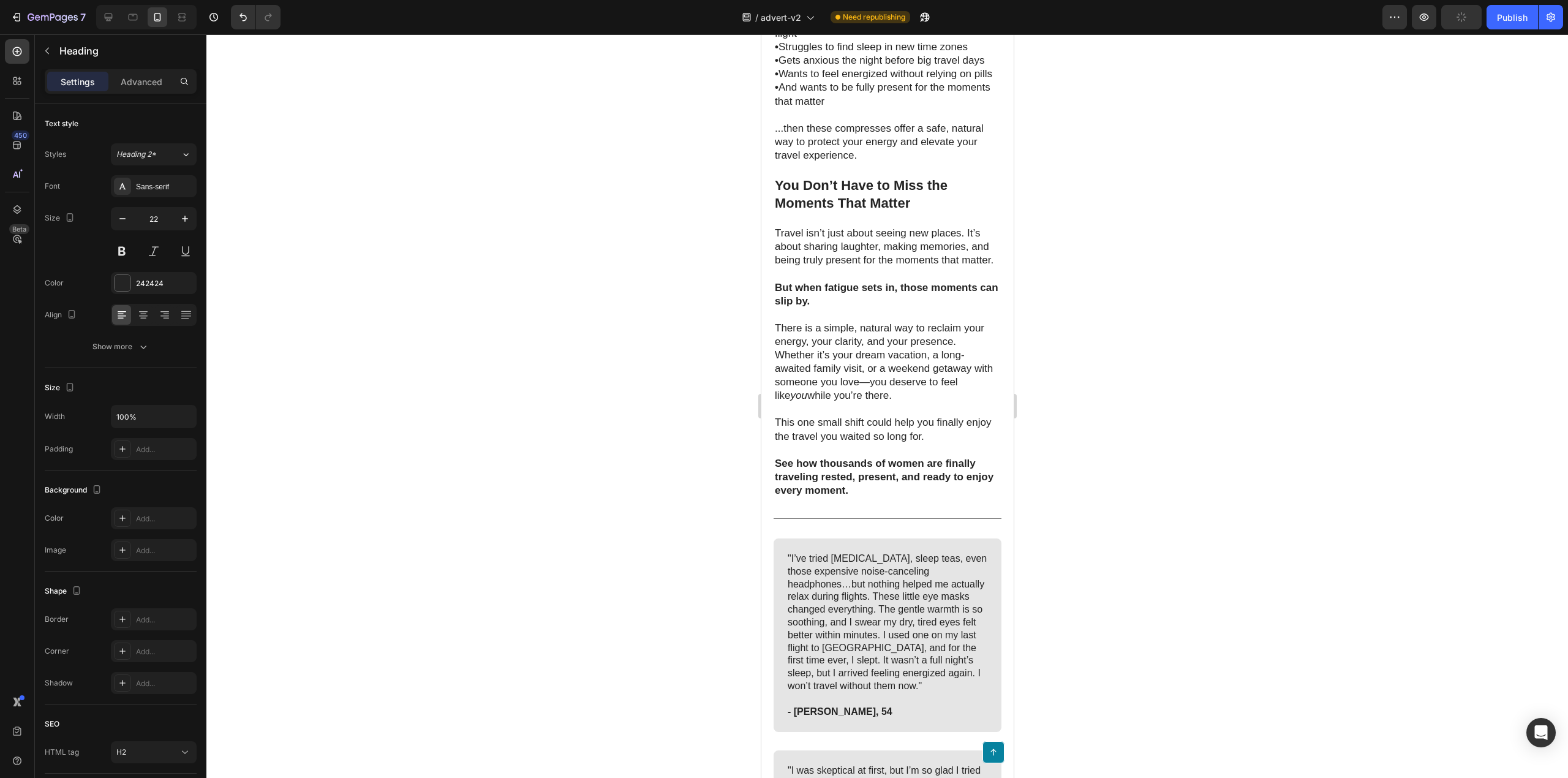
click at [1157, 279] on div at bounding box center [887, 406] width 1361 height 744
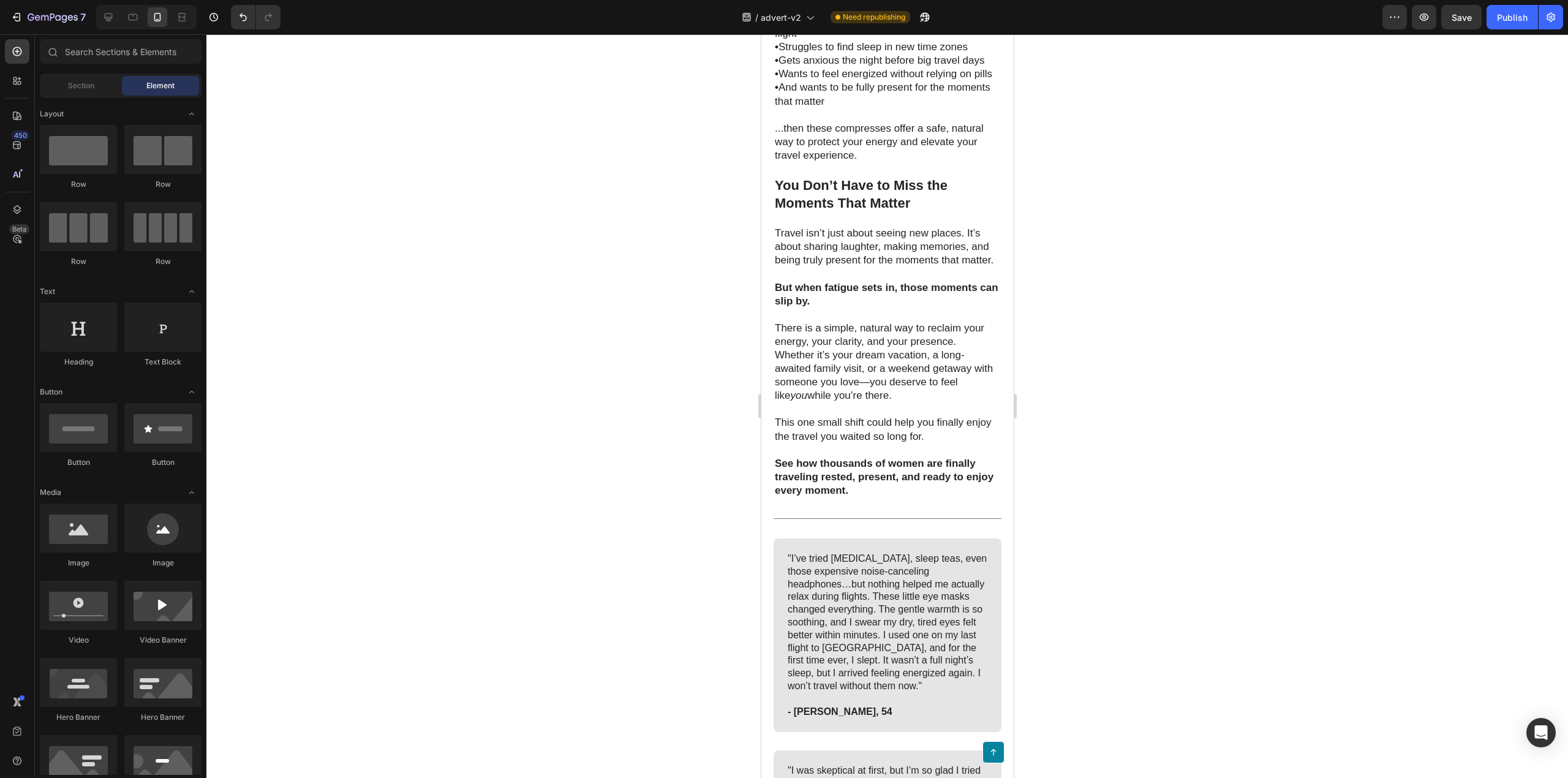
click at [1461, 29] on div "7 / advert-v2 Need republishing Preview Save Publish" at bounding box center [784, 17] width 1568 height 35
click at [1461, 25] on button "Save" at bounding box center [1462, 17] width 41 height 25
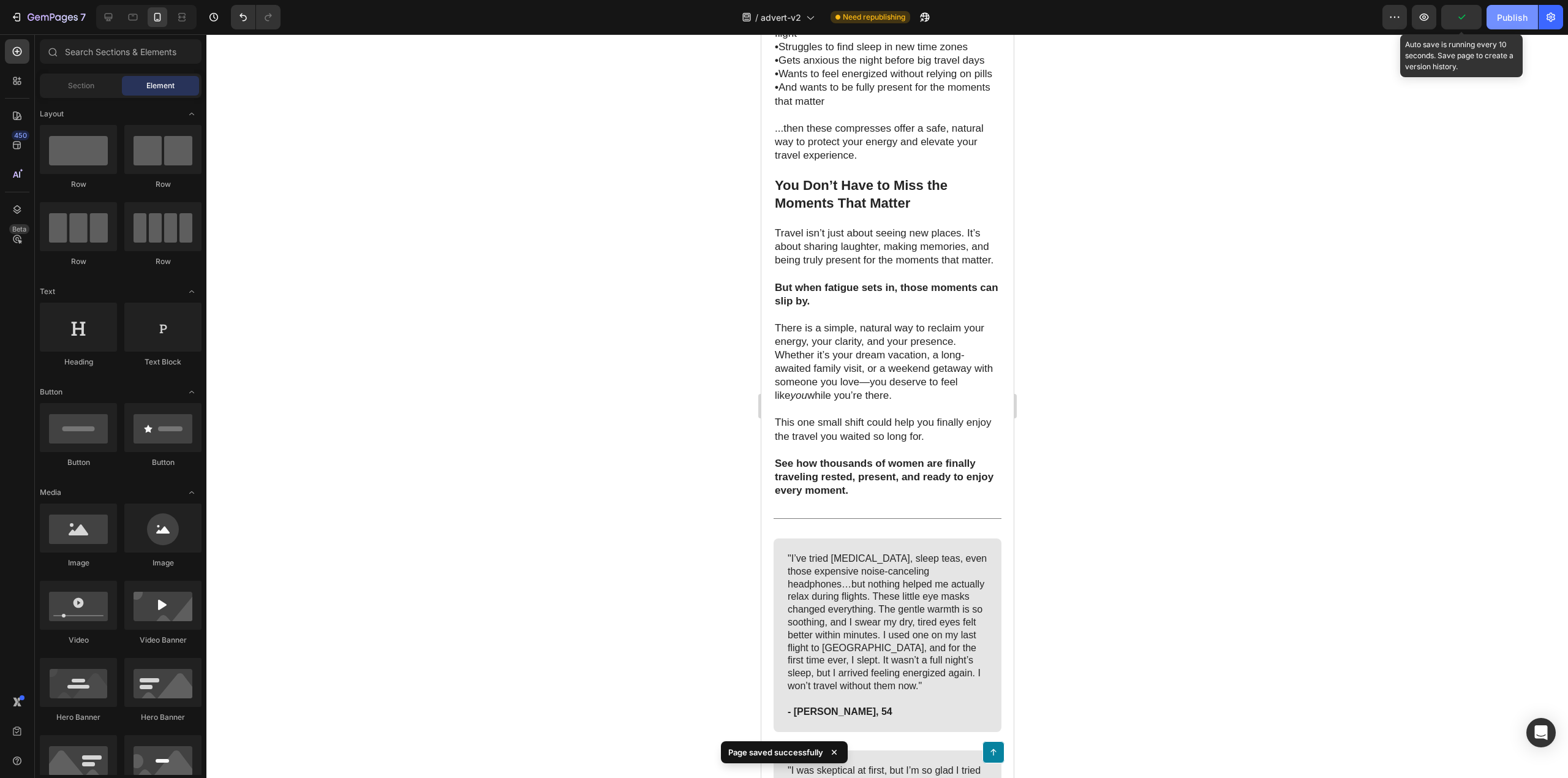
click at [1496, 21] on button "Publish" at bounding box center [1512, 17] width 52 height 25
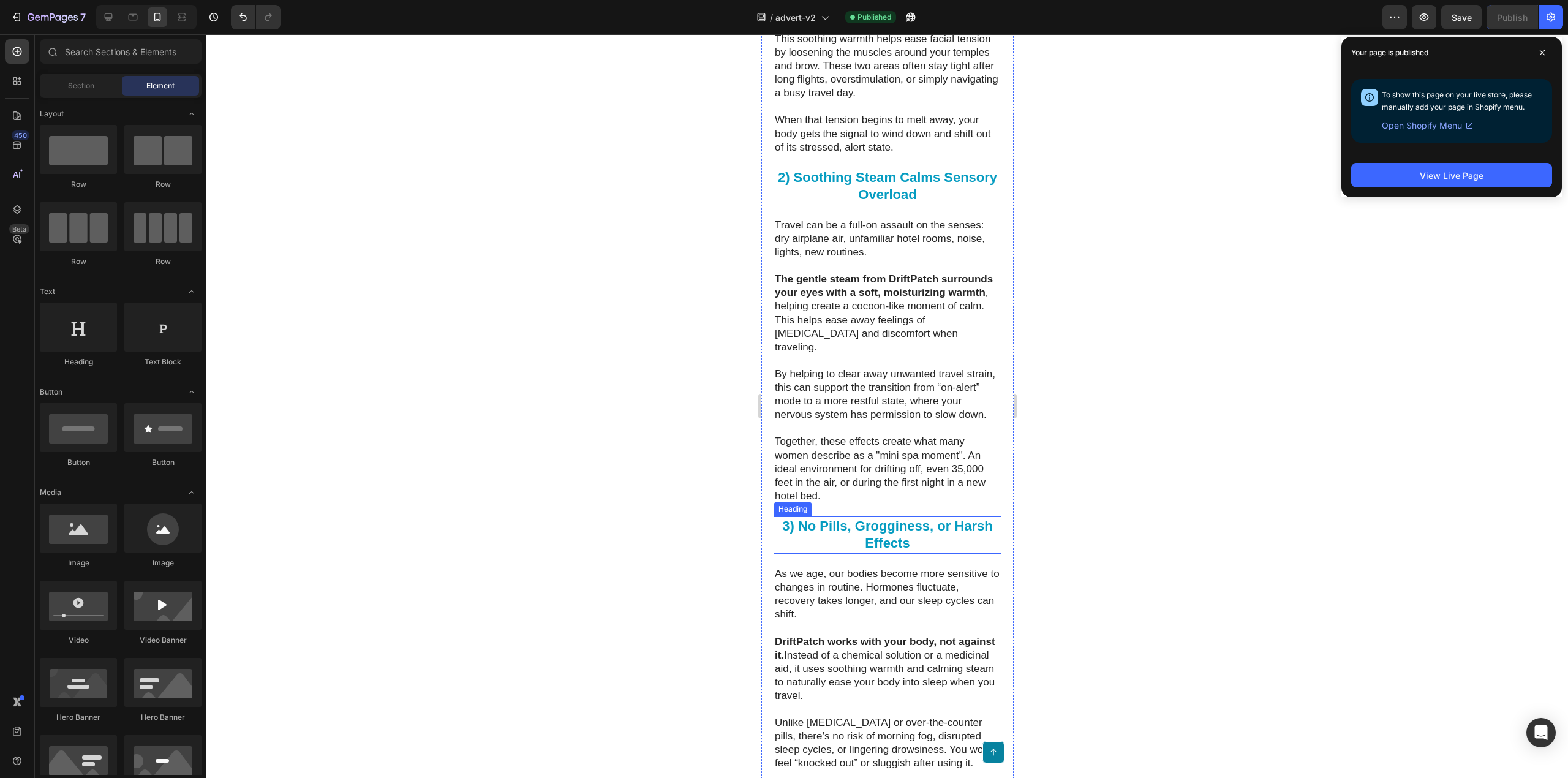
scroll to position [3144, 0]
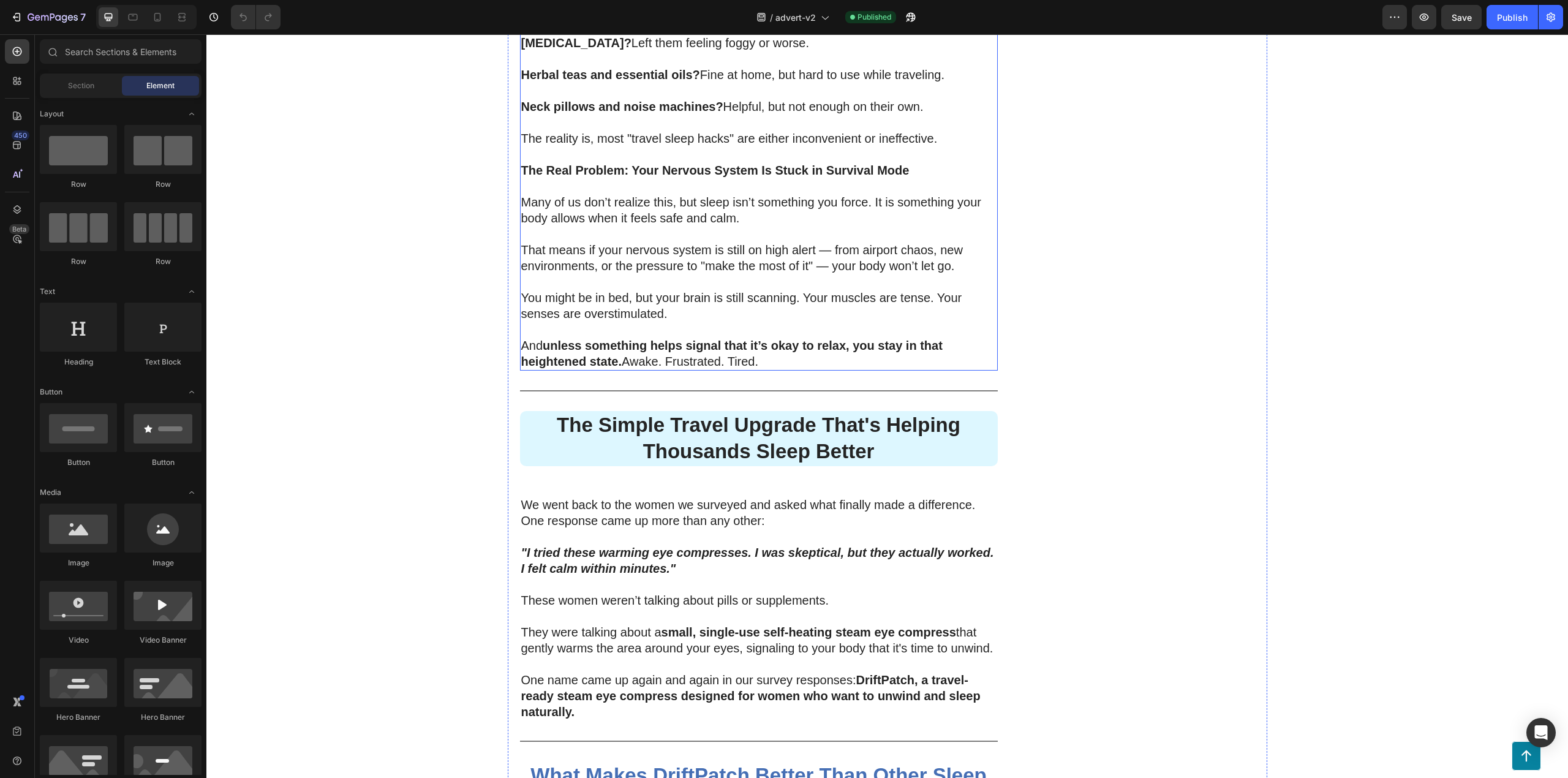
scroll to position [1960, 0]
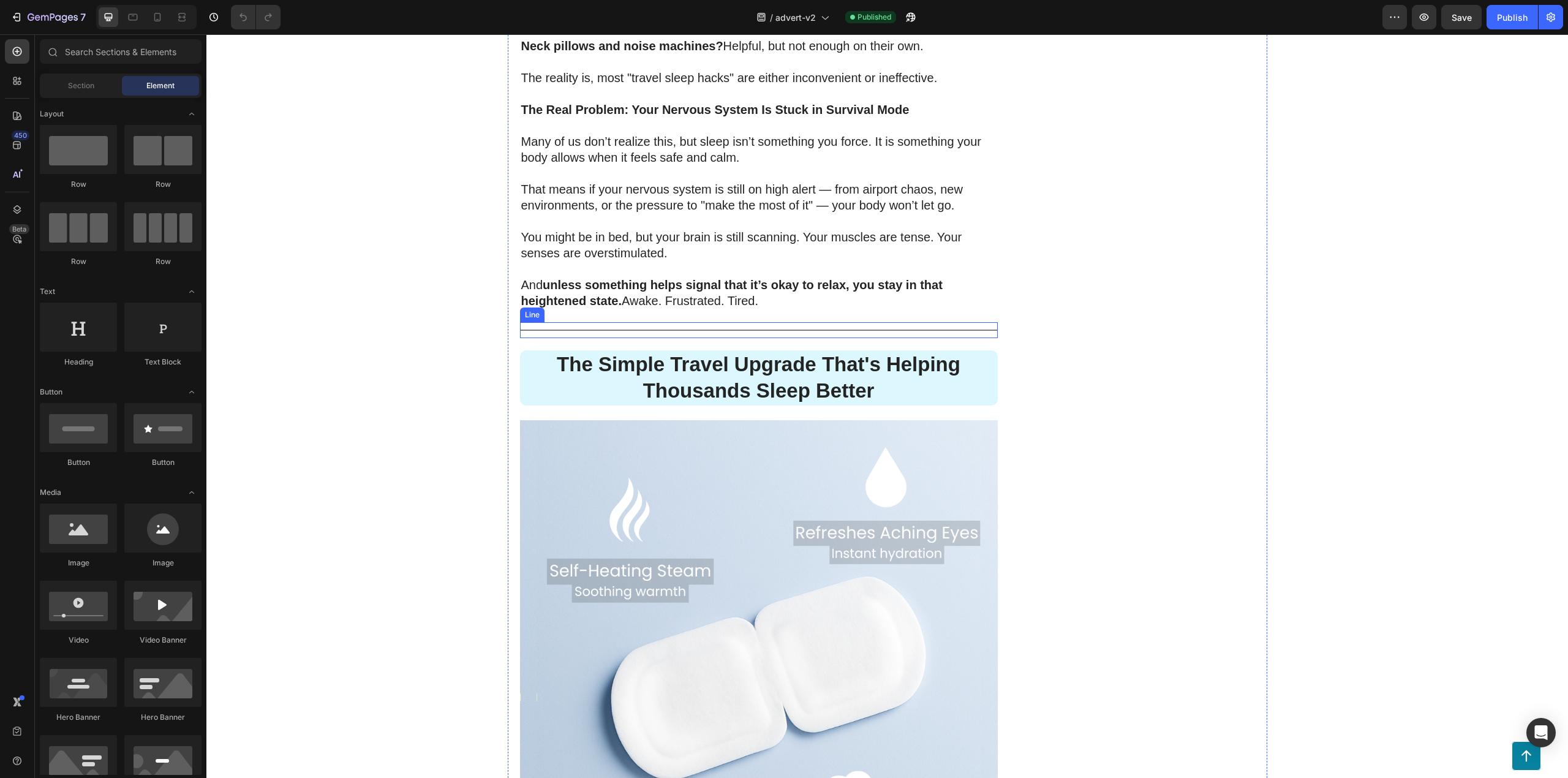
click at [771, 354] on strong "The Simple Travel Upgrade That's Helping Thousands Sleep Better" at bounding box center [759, 377] width 404 height 49
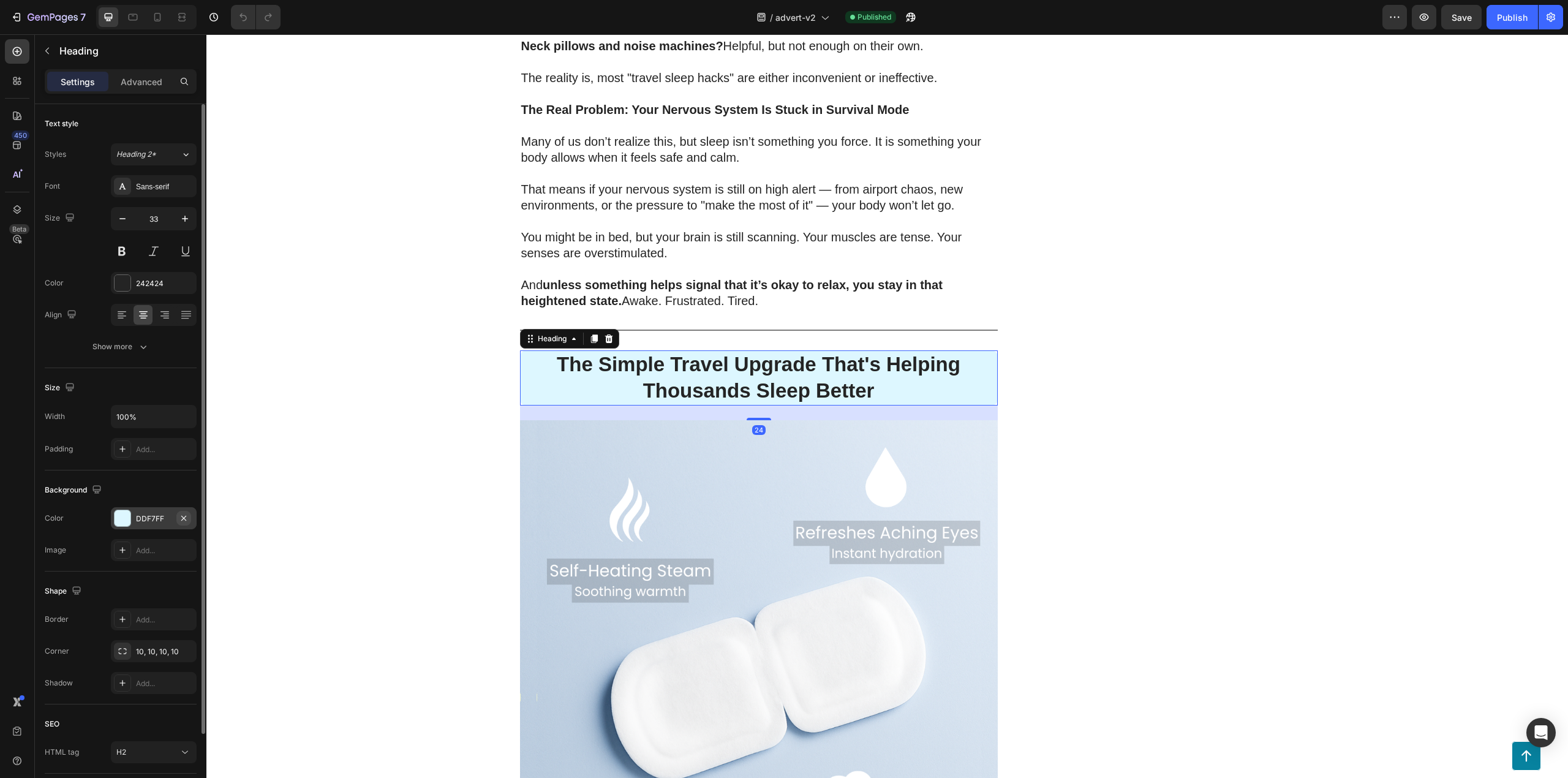
click at [180, 518] on icon "button" at bounding box center [184, 518] width 10 height 10
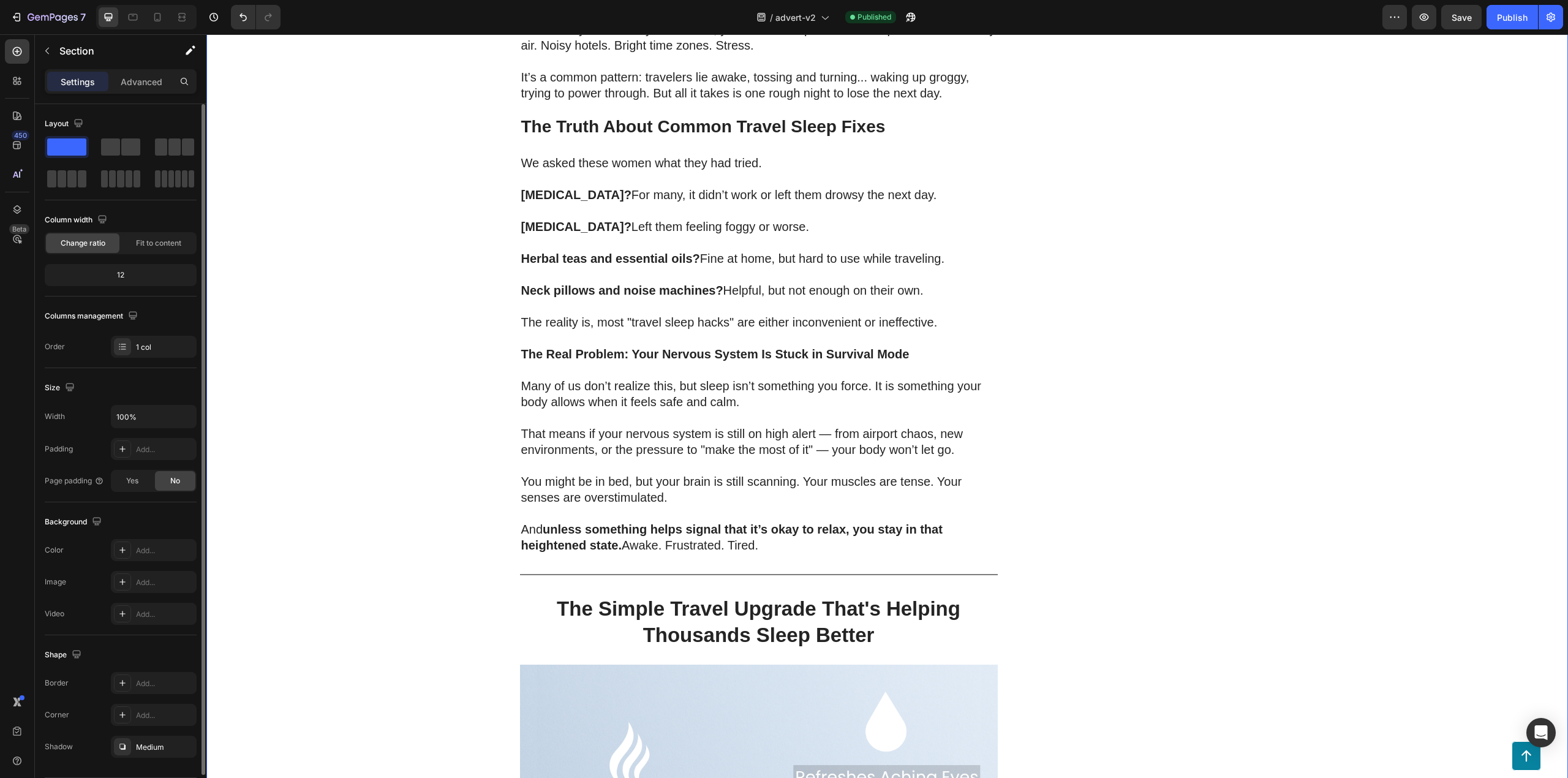
scroll to position [1715, 0]
click at [1446, 15] on button "Save" at bounding box center [1462, 17] width 41 height 25
click at [1504, 15] on div "Publish" at bounding box center [1512, 17] width 31 height 13
